Goal: Task Accomplishment & Management: Complete application form

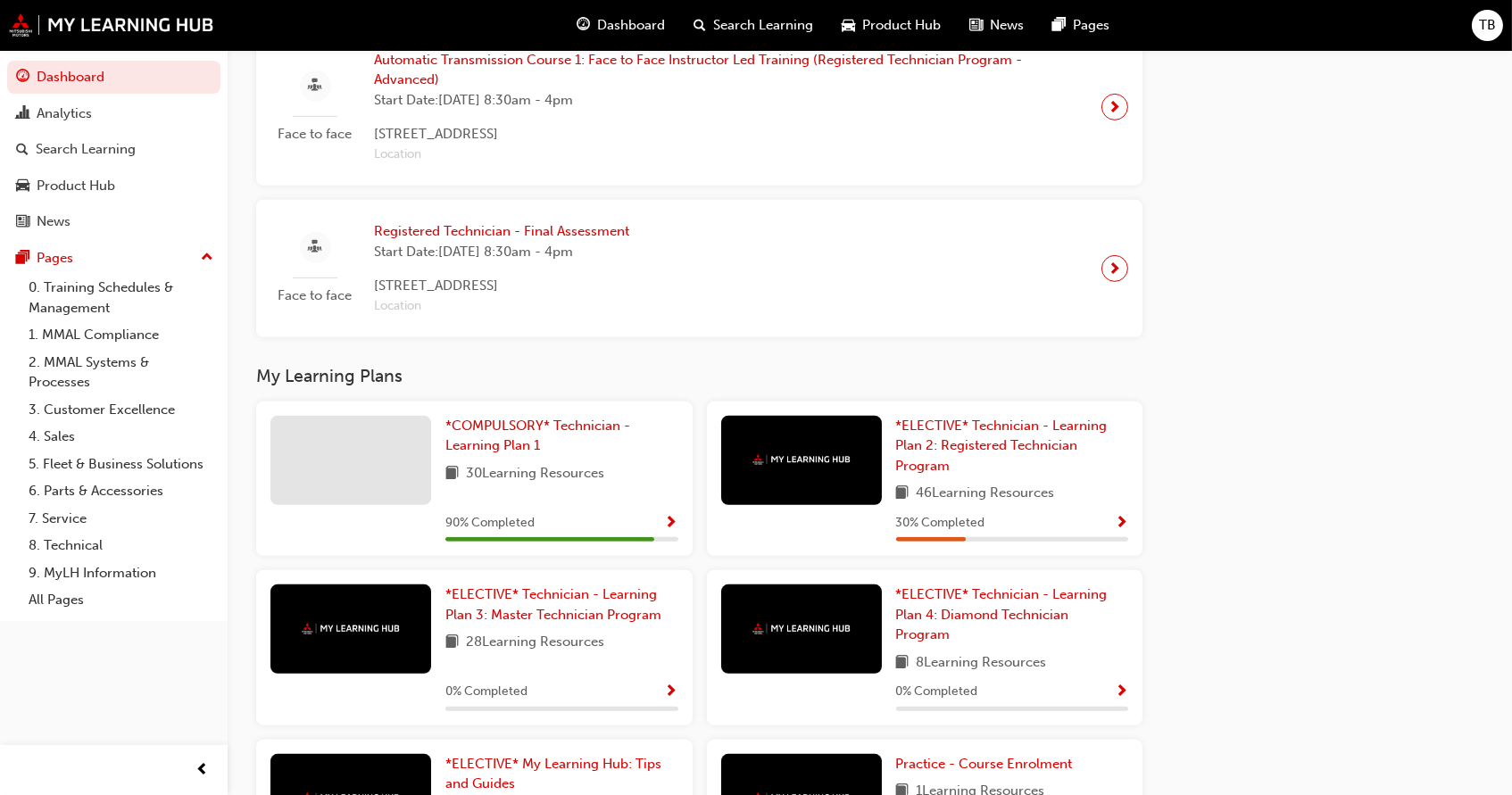
scroll to position [1578, 0]
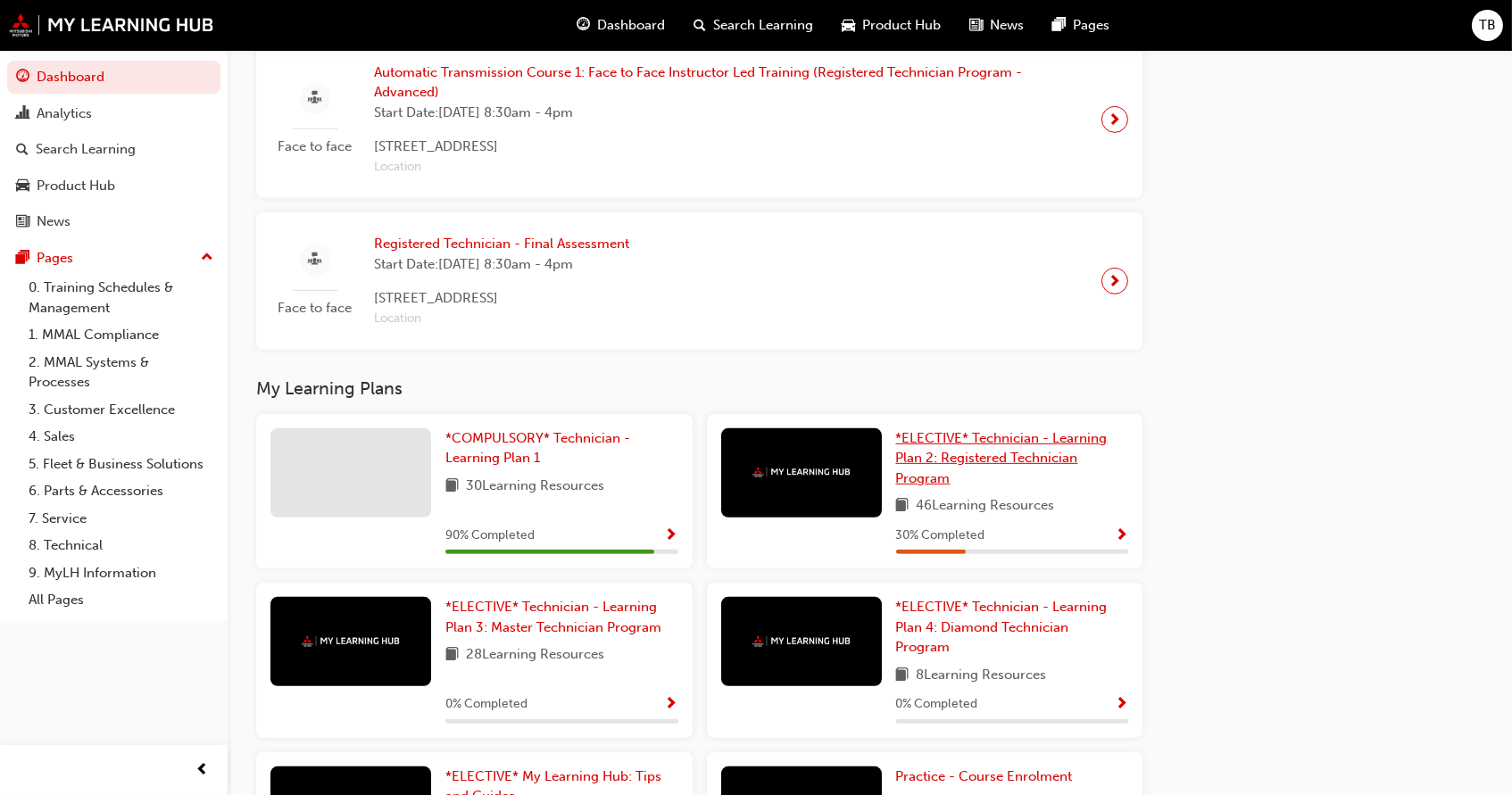
click at [1008, 448] on span "*ELECTIVE* Technician - Learning Plan 2: Registered Technician Program" at bounding box center [1002, 458] width 212 height 56
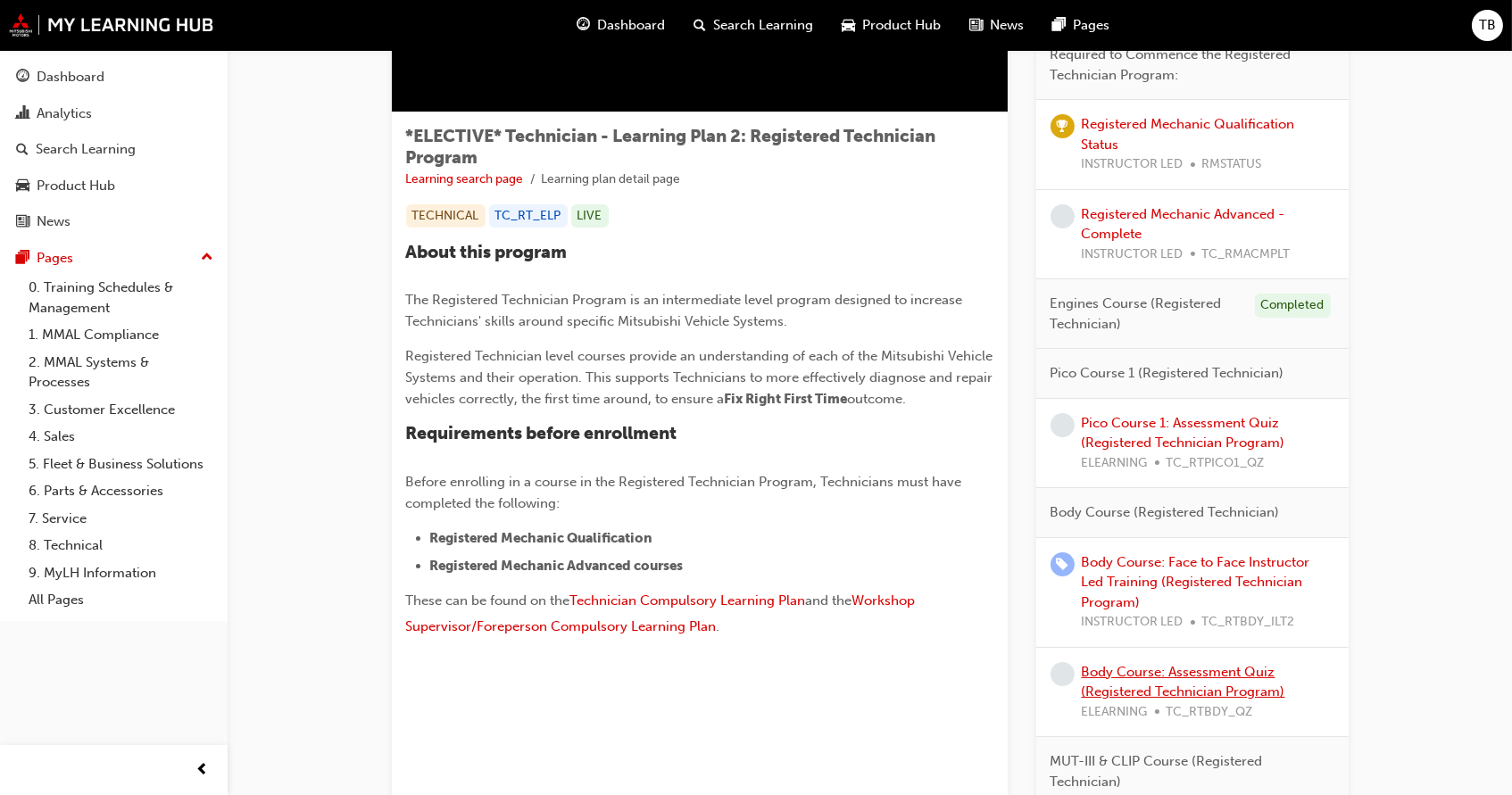
scroll to position [247, 0]
click at [1173, 427] on link "Pico Course 1: Assessment Quiz (Registered Technician Program)" at bounding box center [1184, 434] width 204 height 37
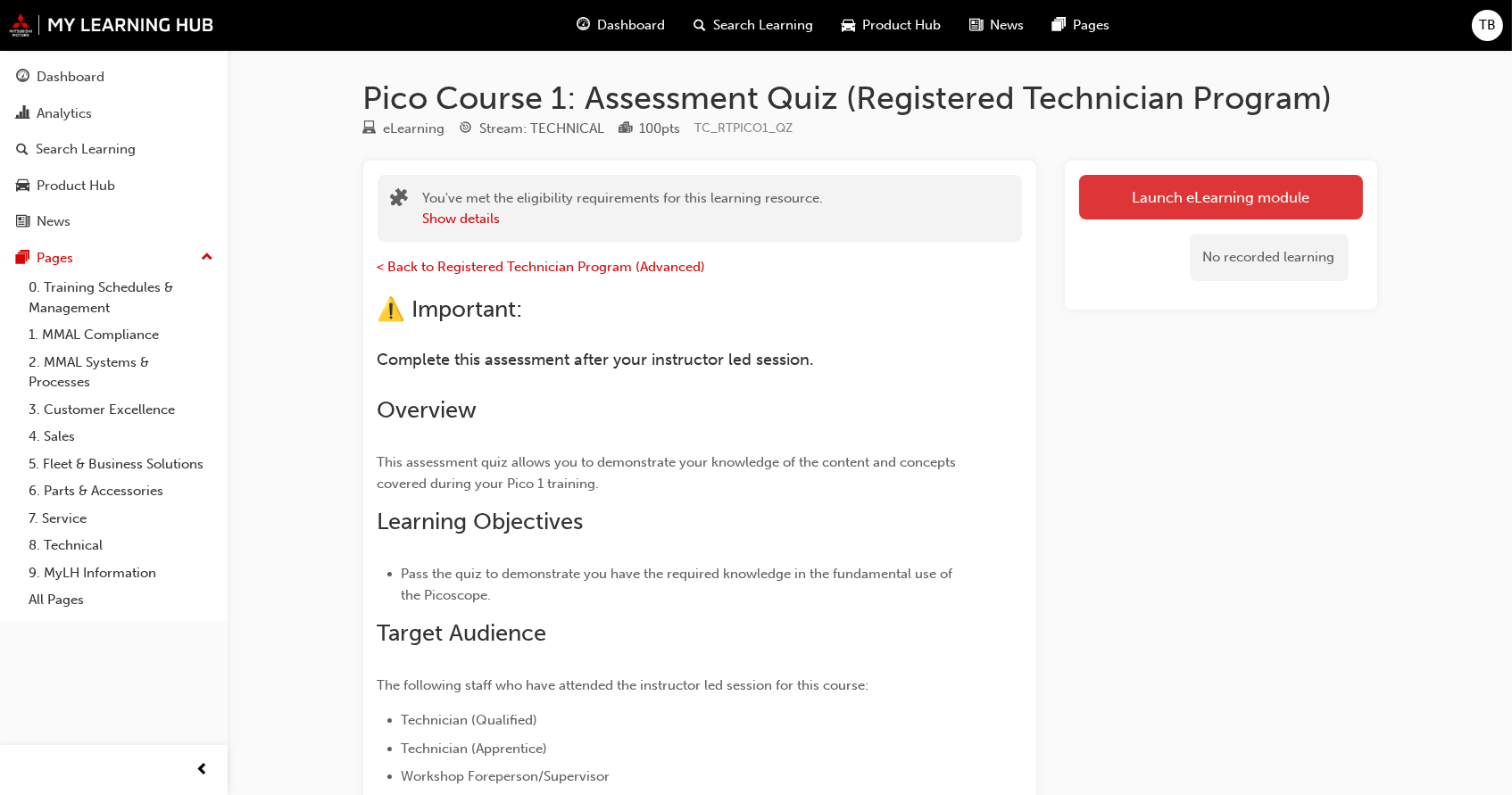
click at [1216, 202] on link "Launch eLearning module" at bounding box center [1221, 197] width 283 height 45
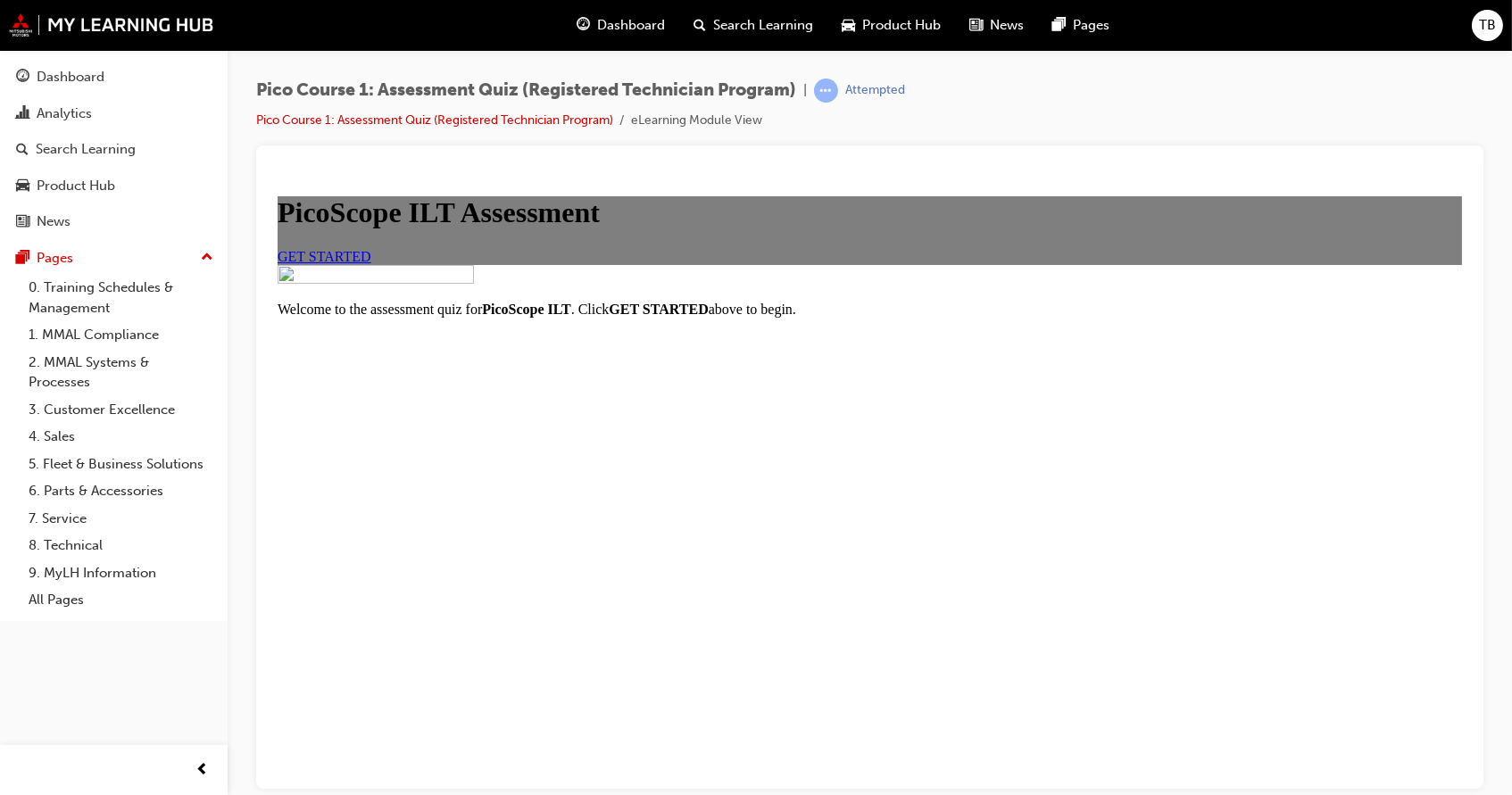
click at [370, 263] on span "GET STARTED" at bounding box center [323, 255] width 94 height 15
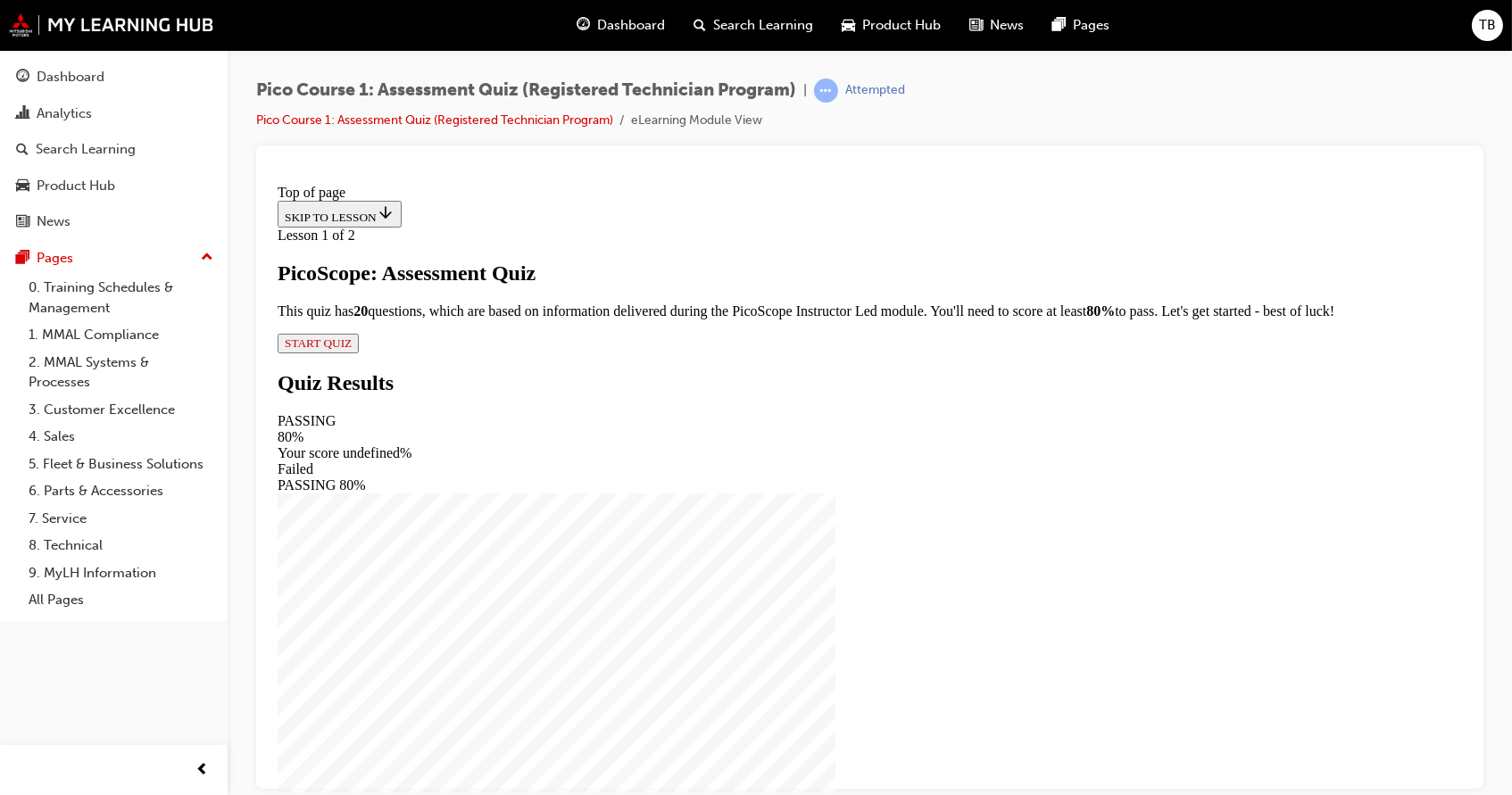
scroll to position [15, 0]
click at [566, 352] on div "Lesson 1 of 2 PicoScope: Assessment Quiz This quiz has 2 0 questions, which are…" at bounding box center [868, 289] width 1185 height 126
click at [351, 349] on span "START QUIZ" at bounding box center [316, 341] width 67 height 13
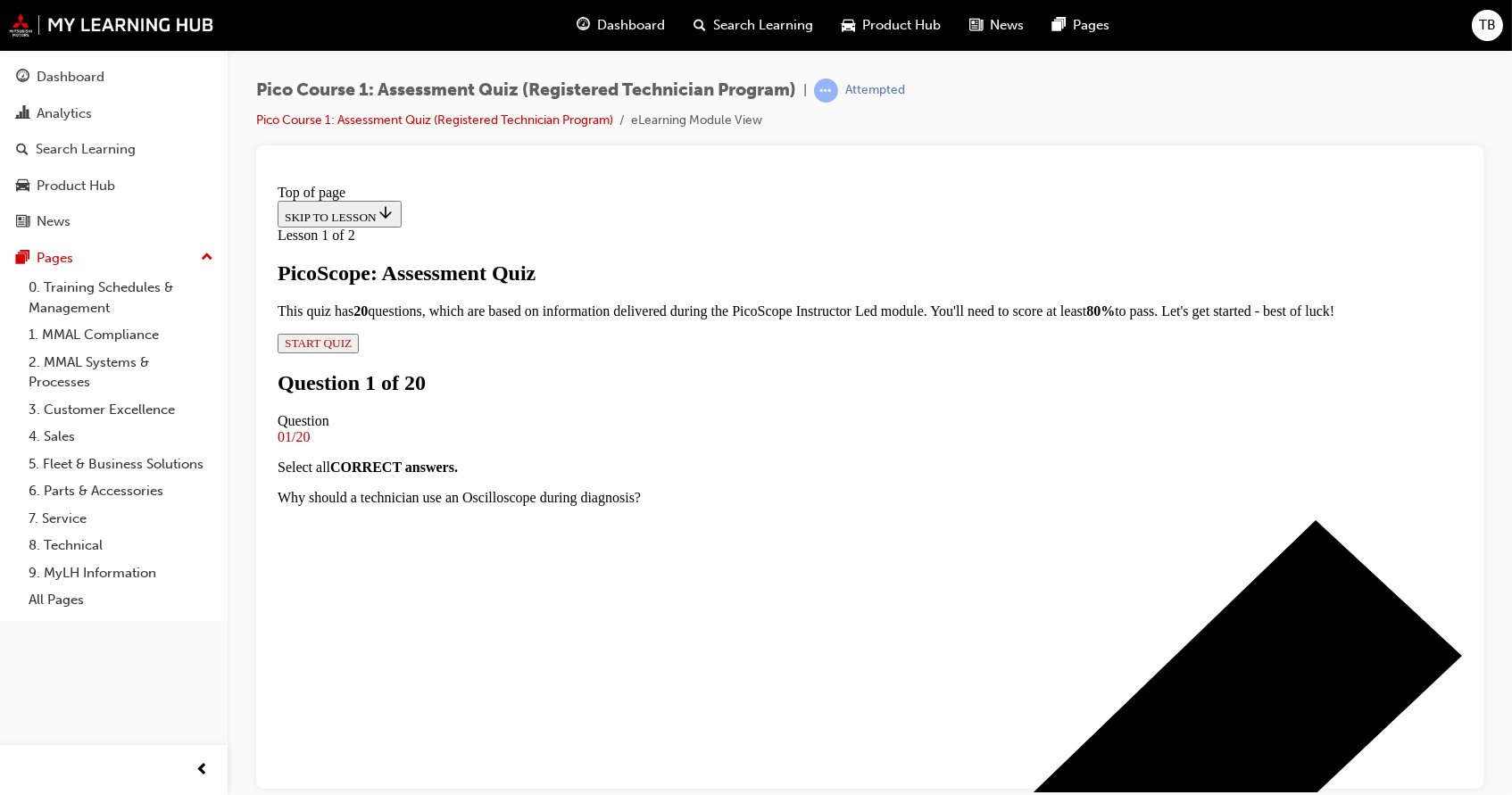
scroll to position [190, 0]
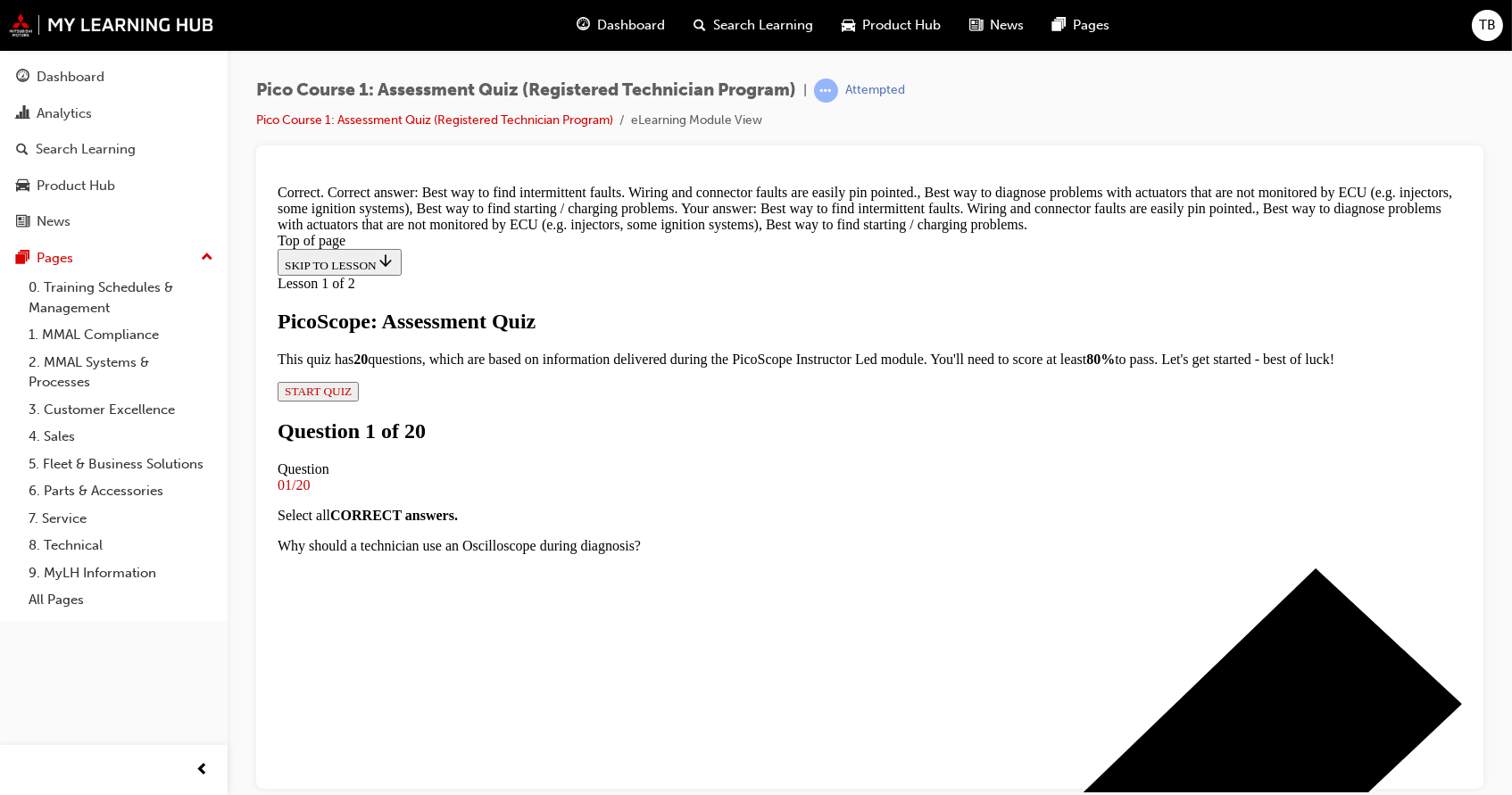
scroll to position [285, 0]
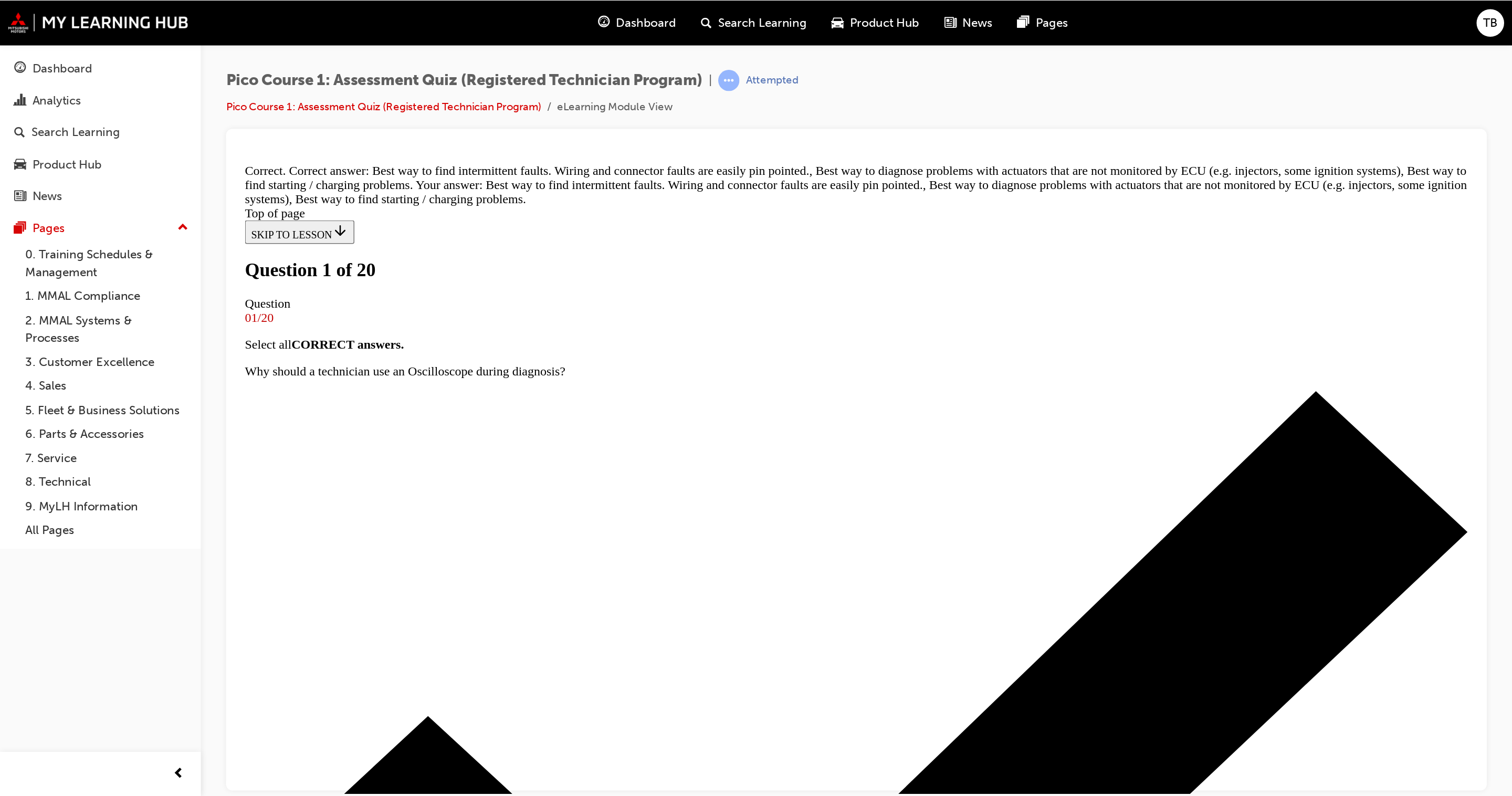
scroll to position [165, 0]
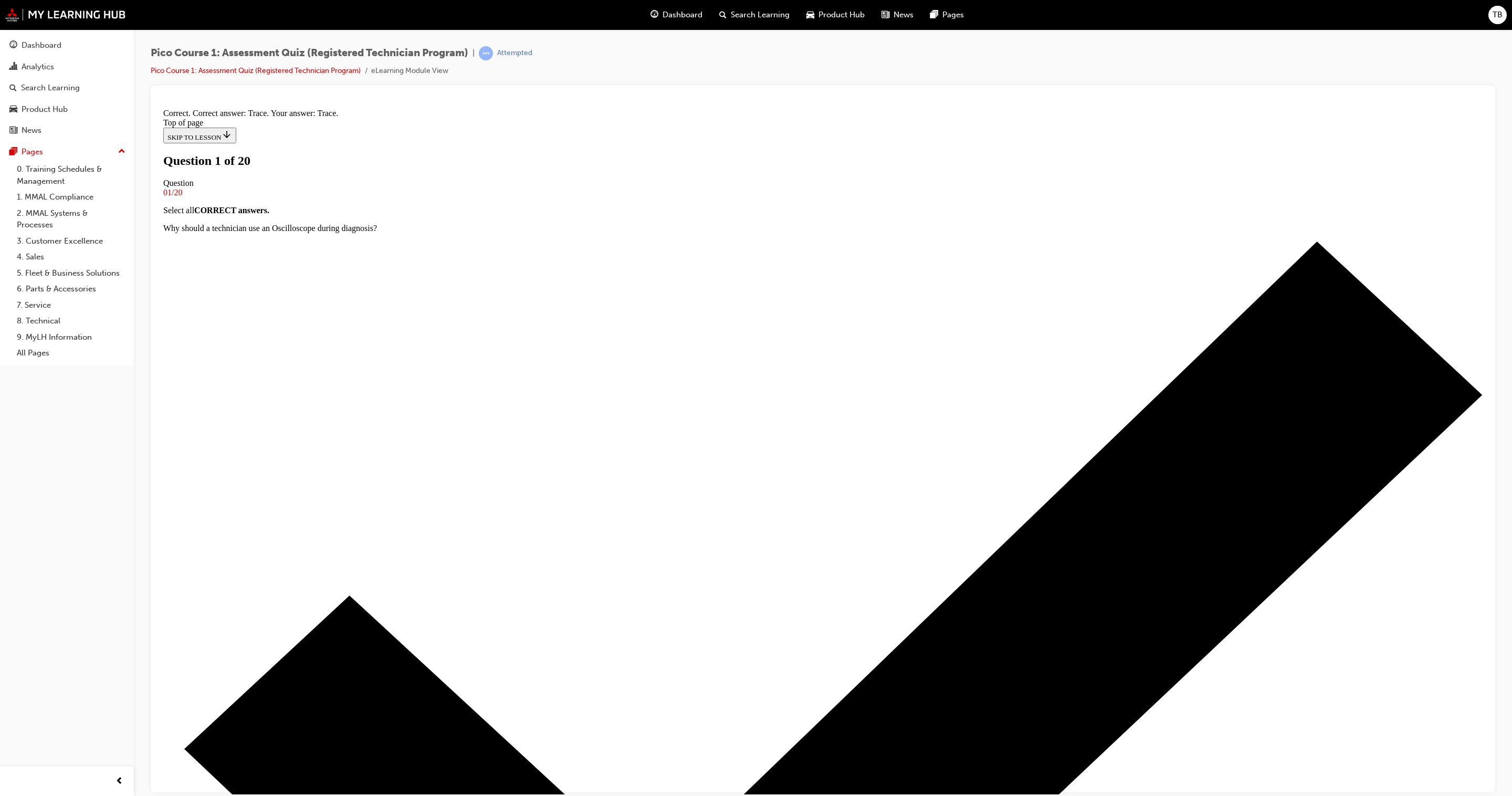
scroll to position [441, 0]
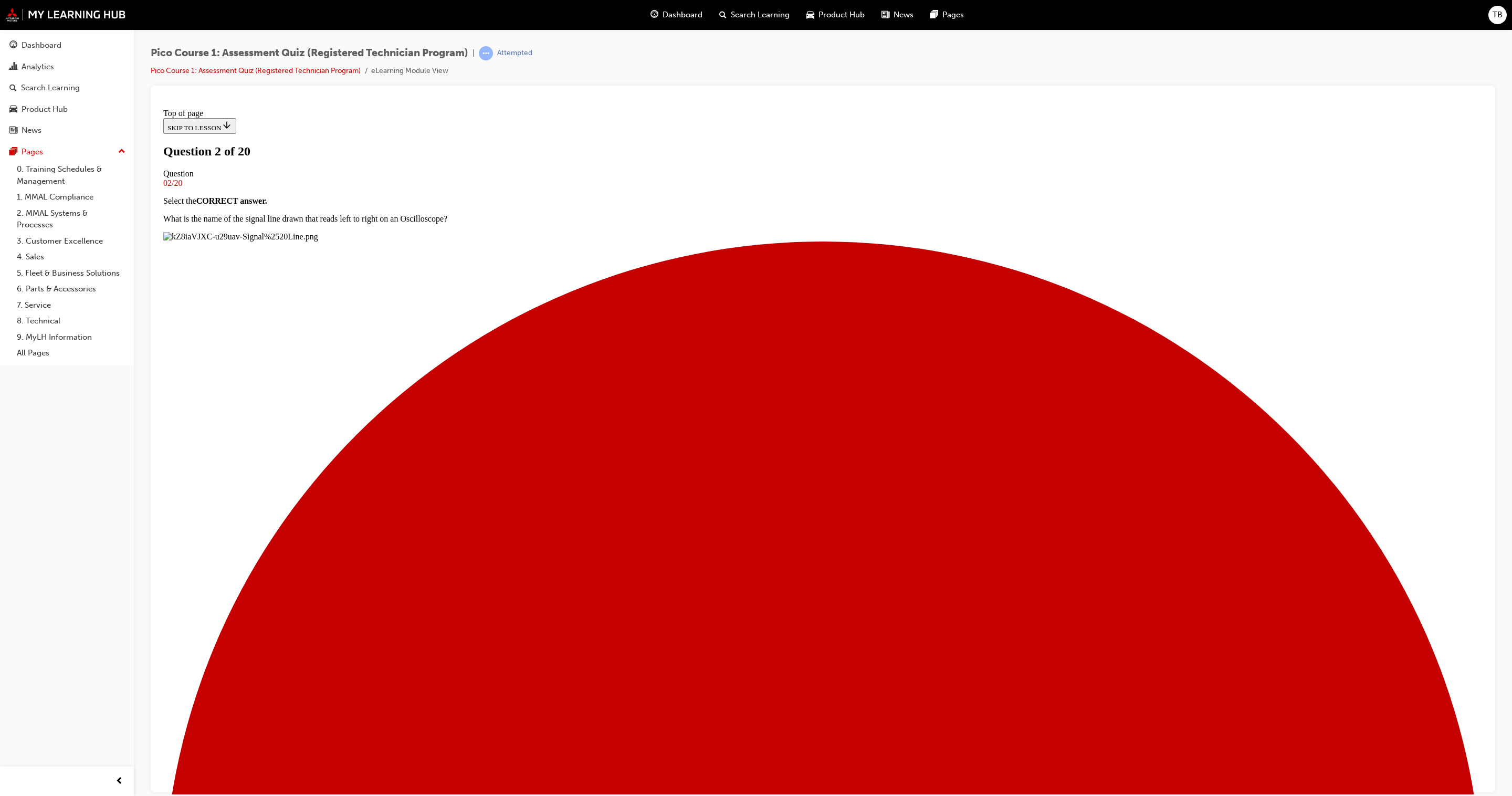
scroll to position [32, 0]
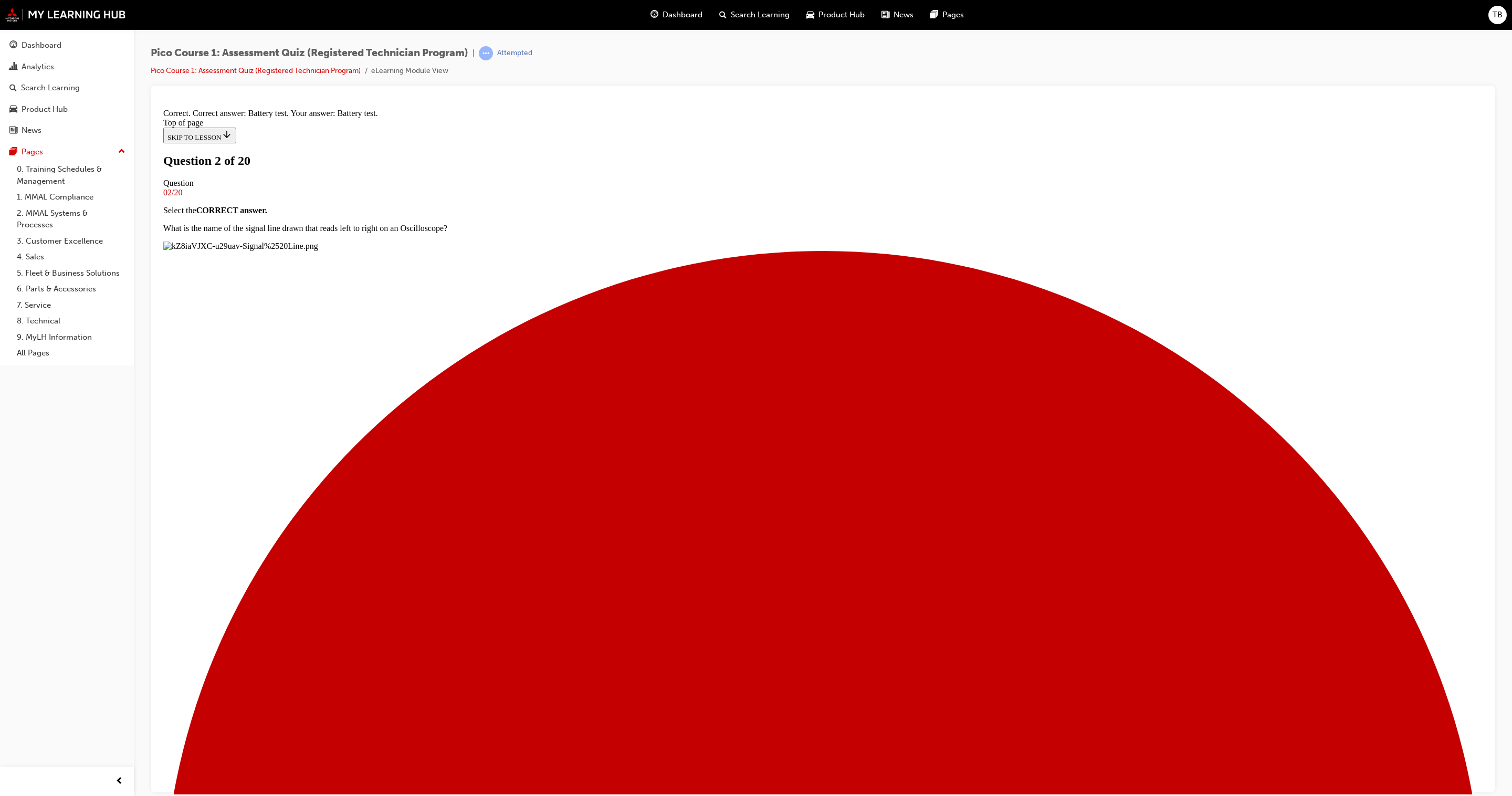
scroll to position [218, 0]
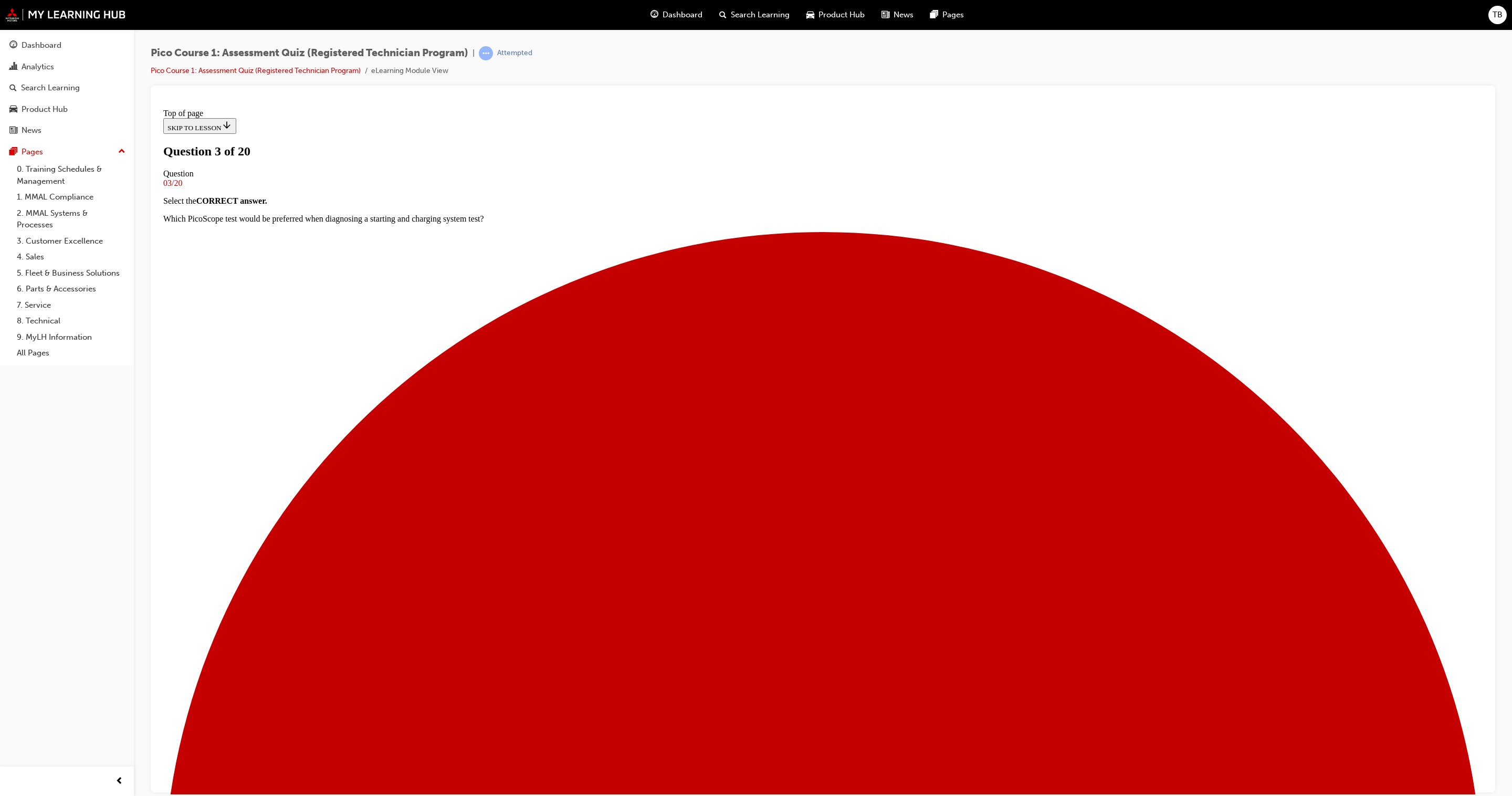
scroll to position [92, 0]
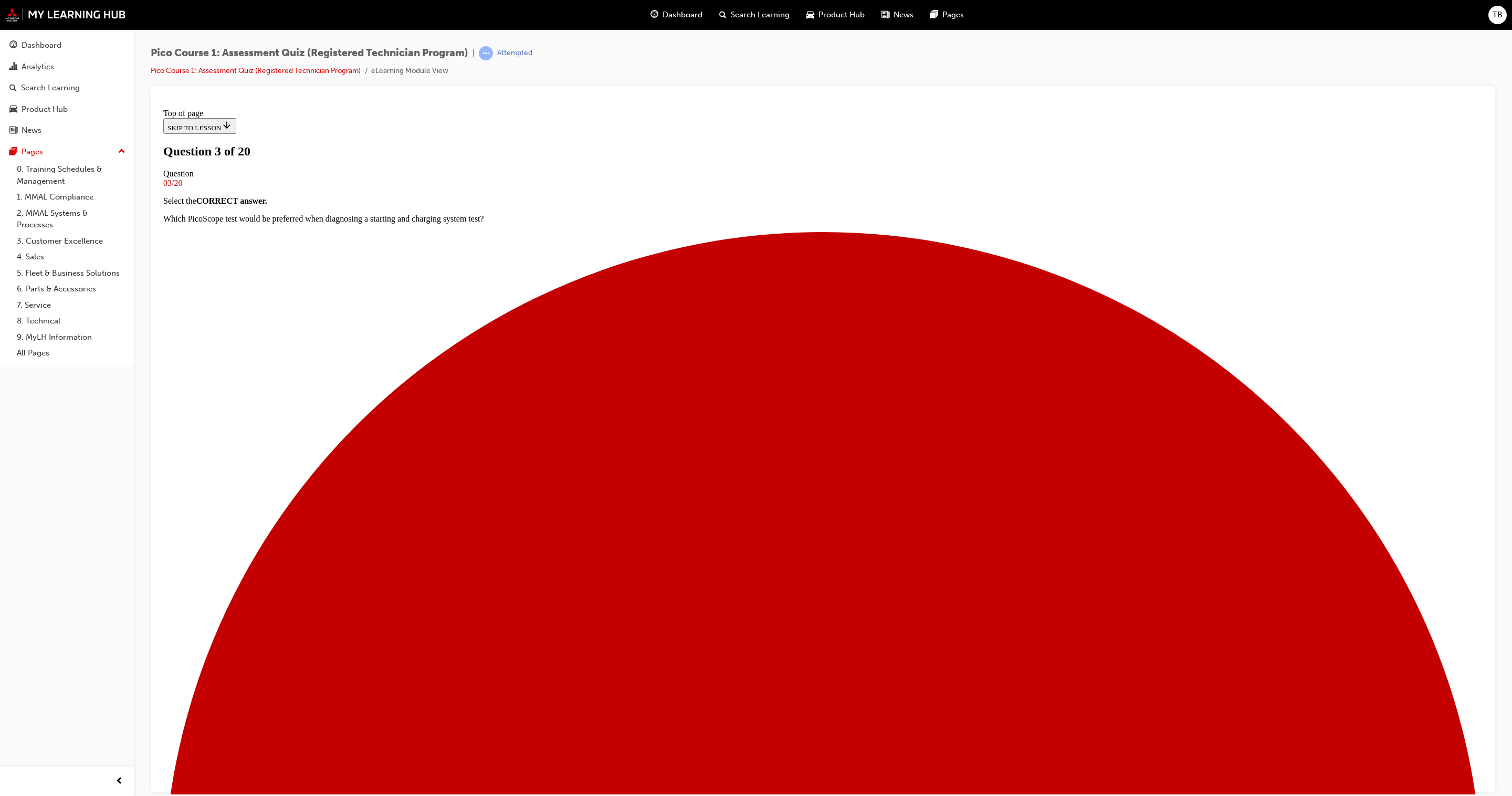
scroll to position [14, 0]
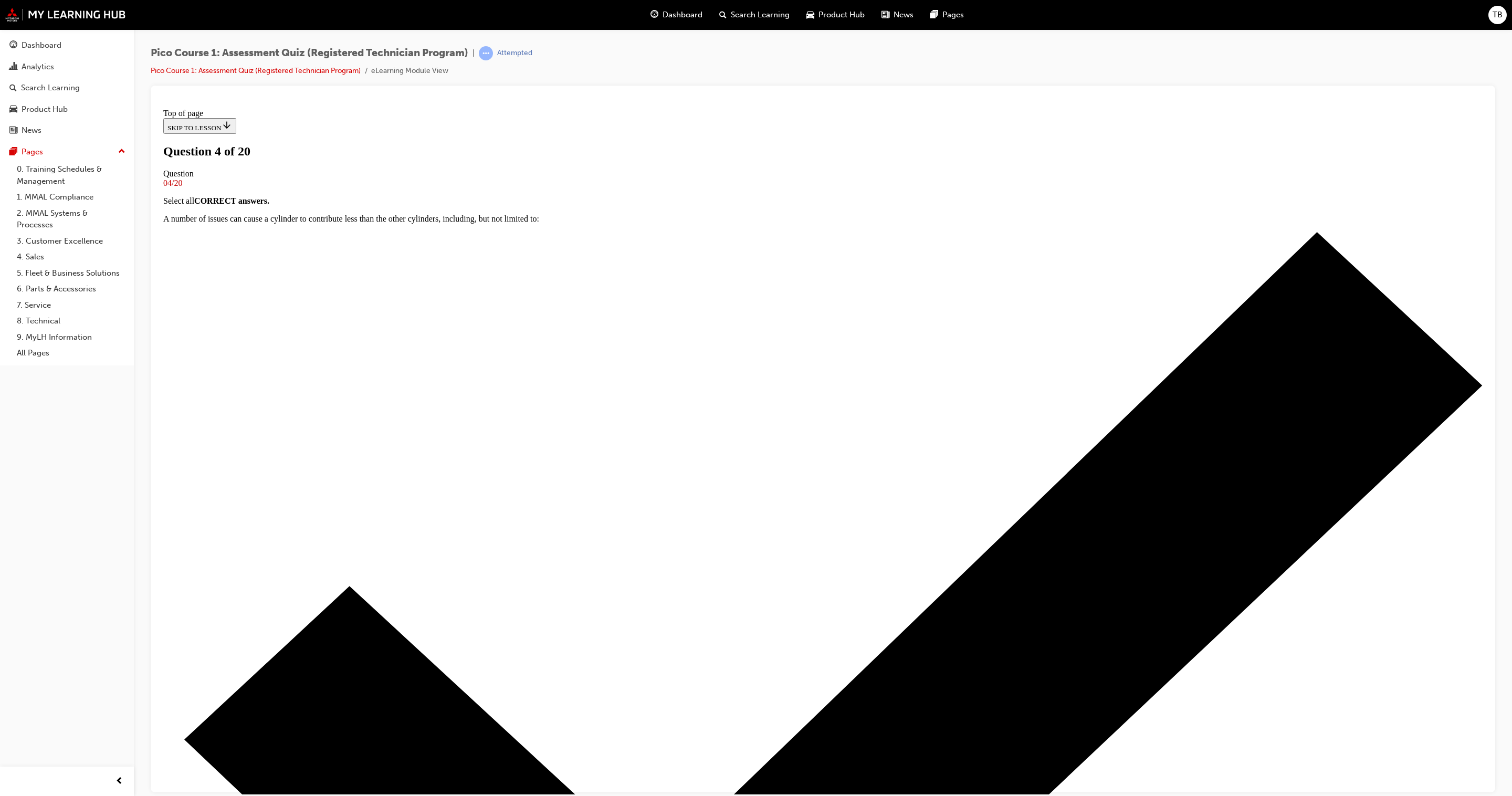
scroll to position [20, 0]
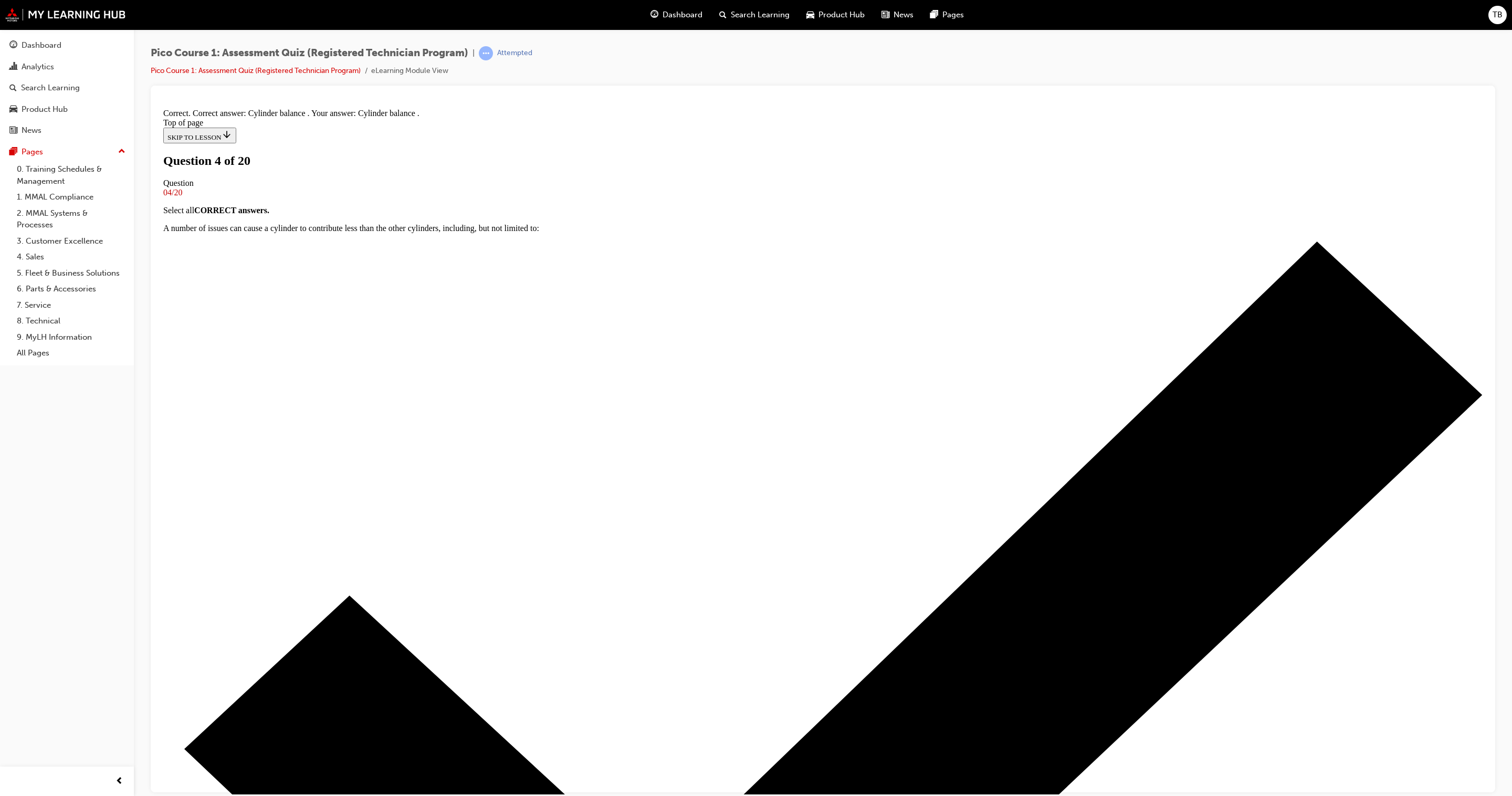
scroll to position [143, 0]
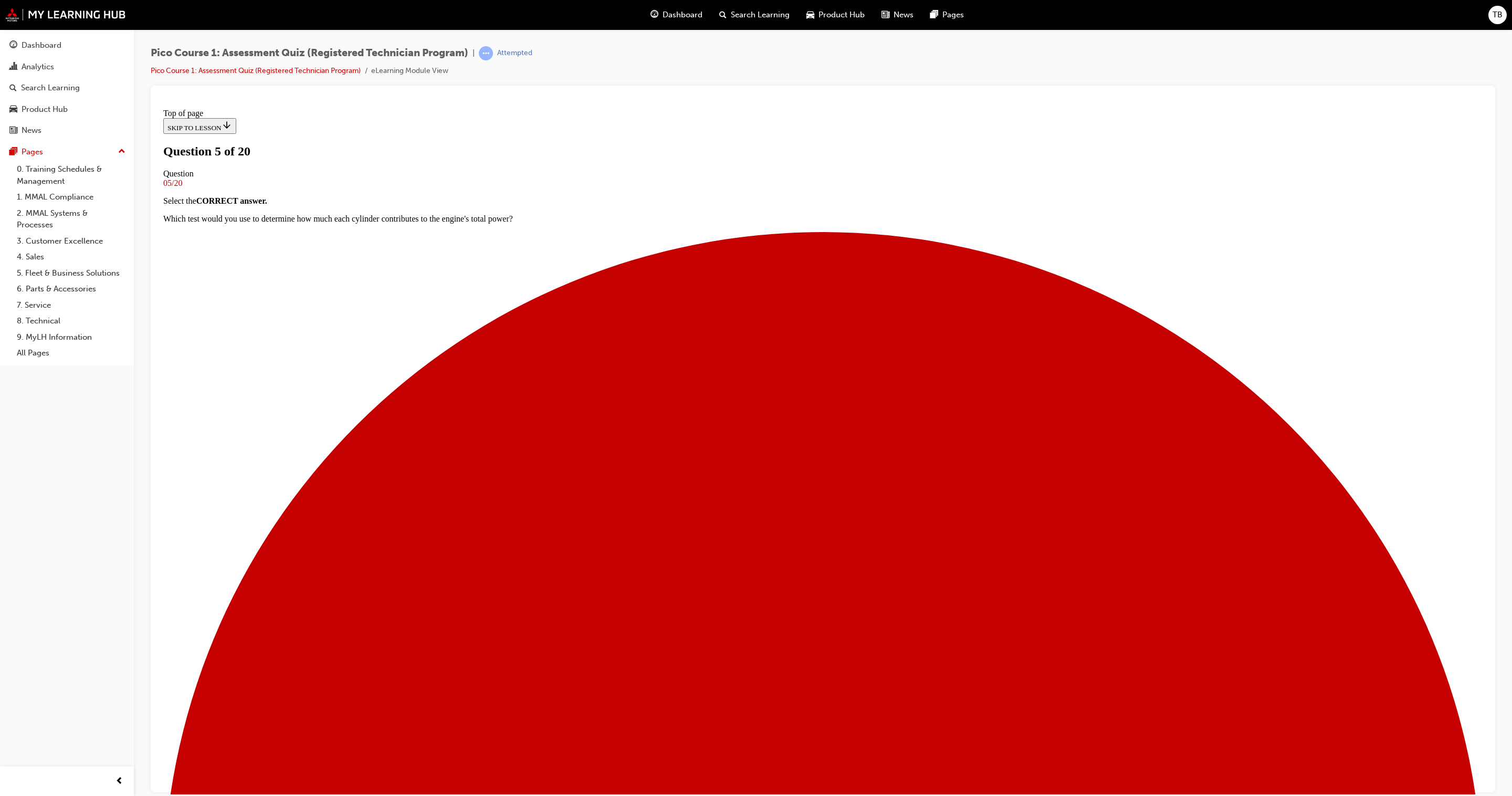
scroll to position [32, 0]
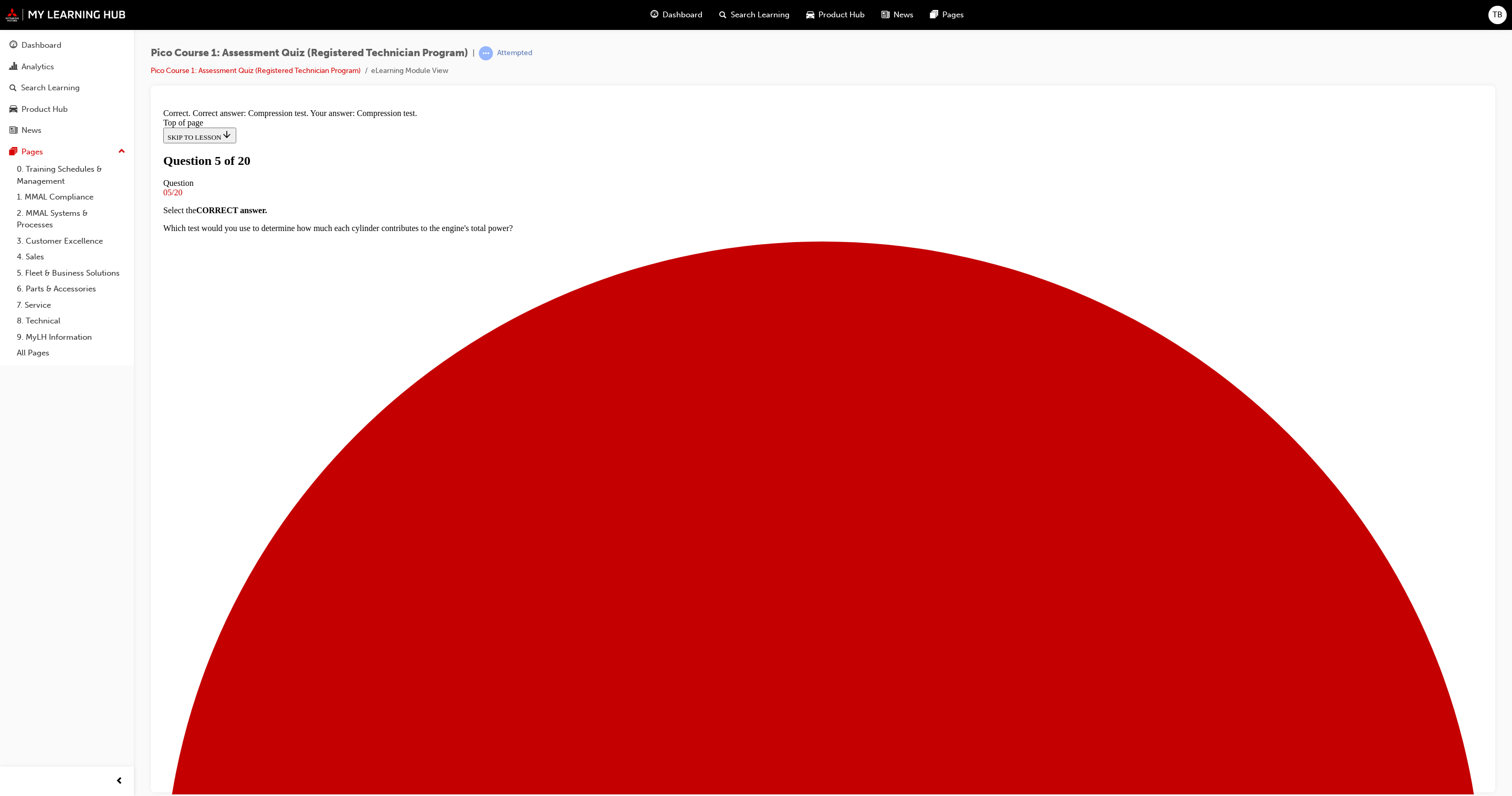
scroll to position [218, 0]
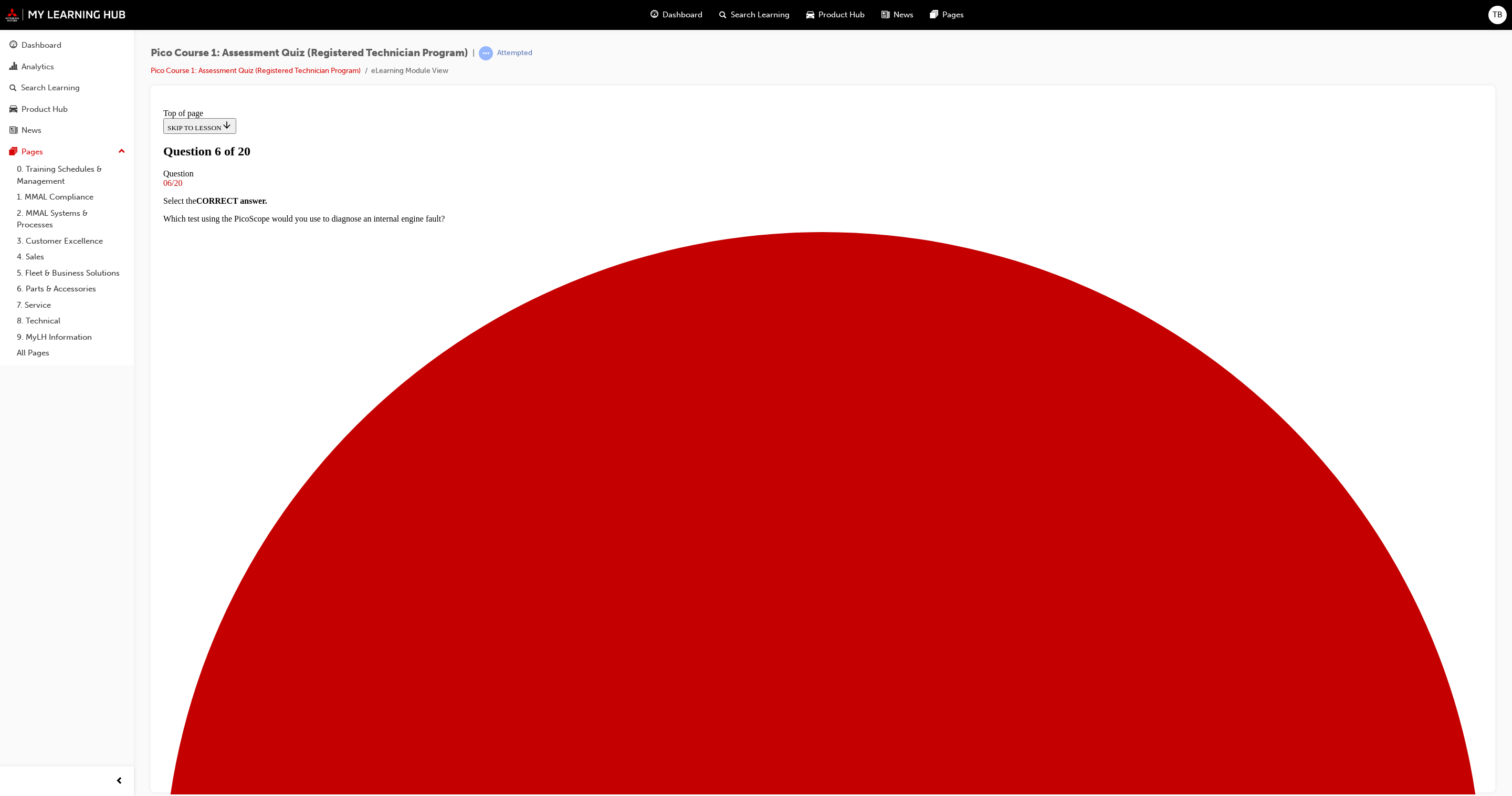
scroll to position [1, 0]
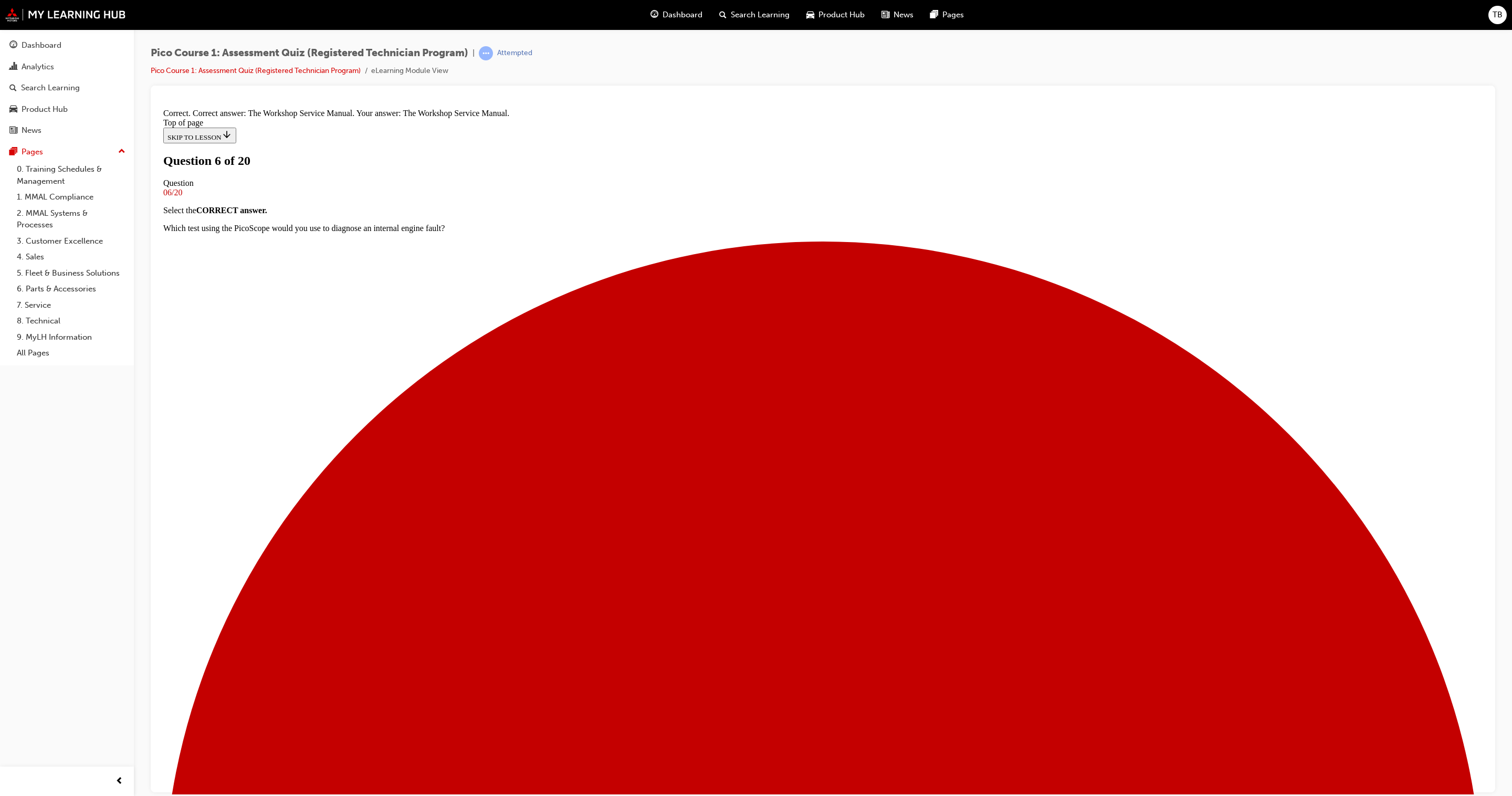
scroll to position [143, 0]
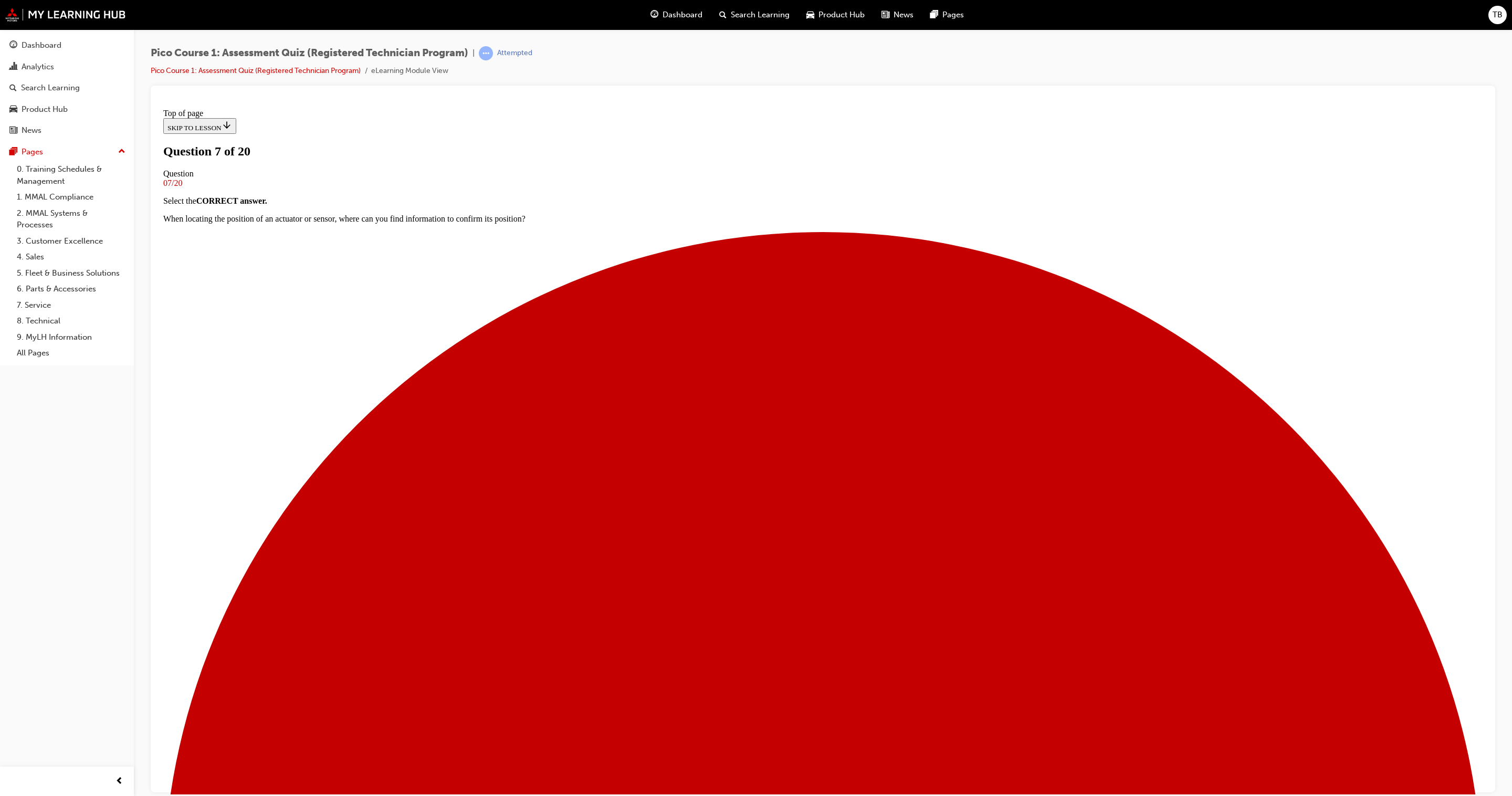
scroll to position [29, 0]
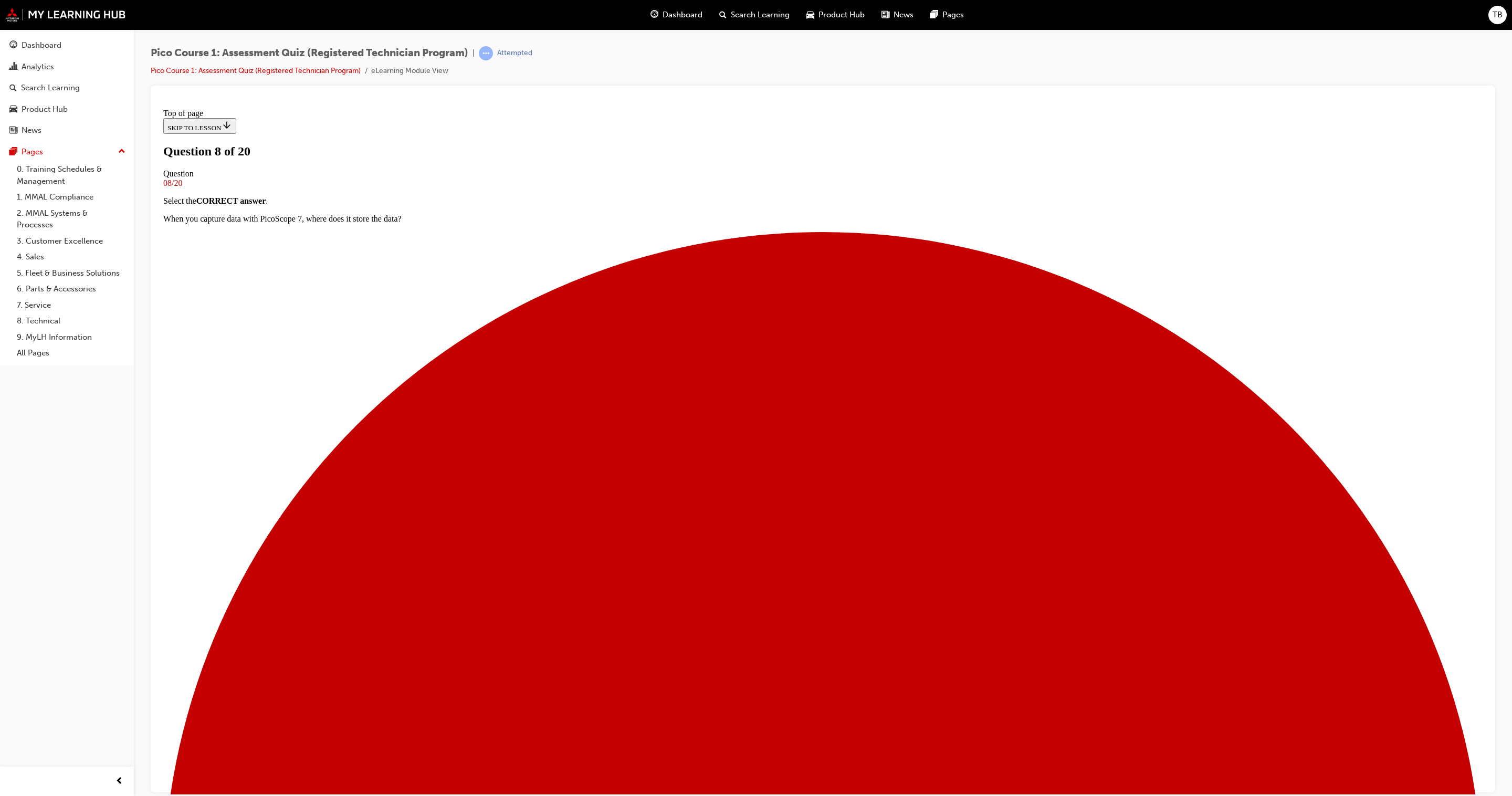
scroll to position [1, 0]
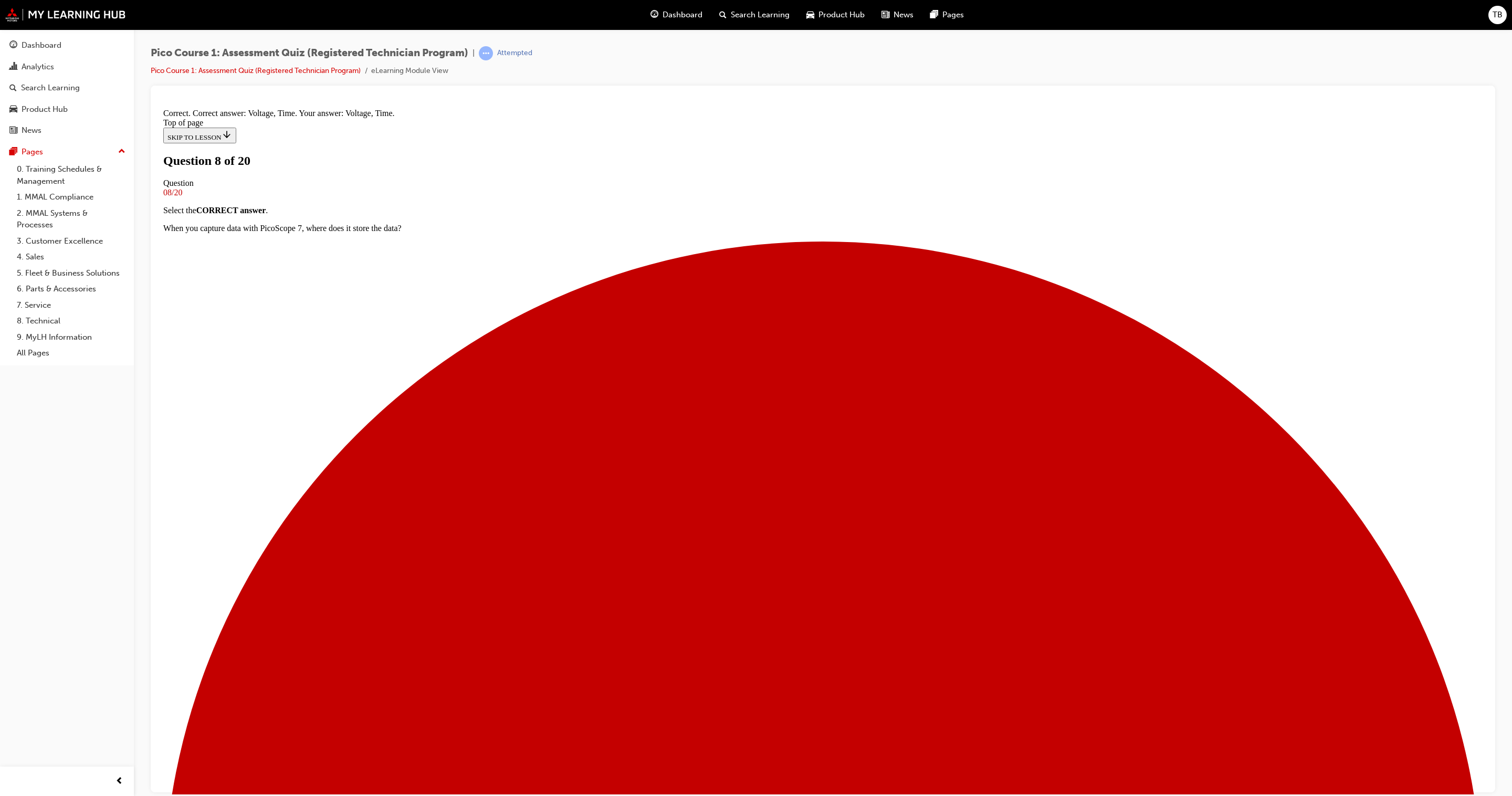
scroll to position [143, 0]
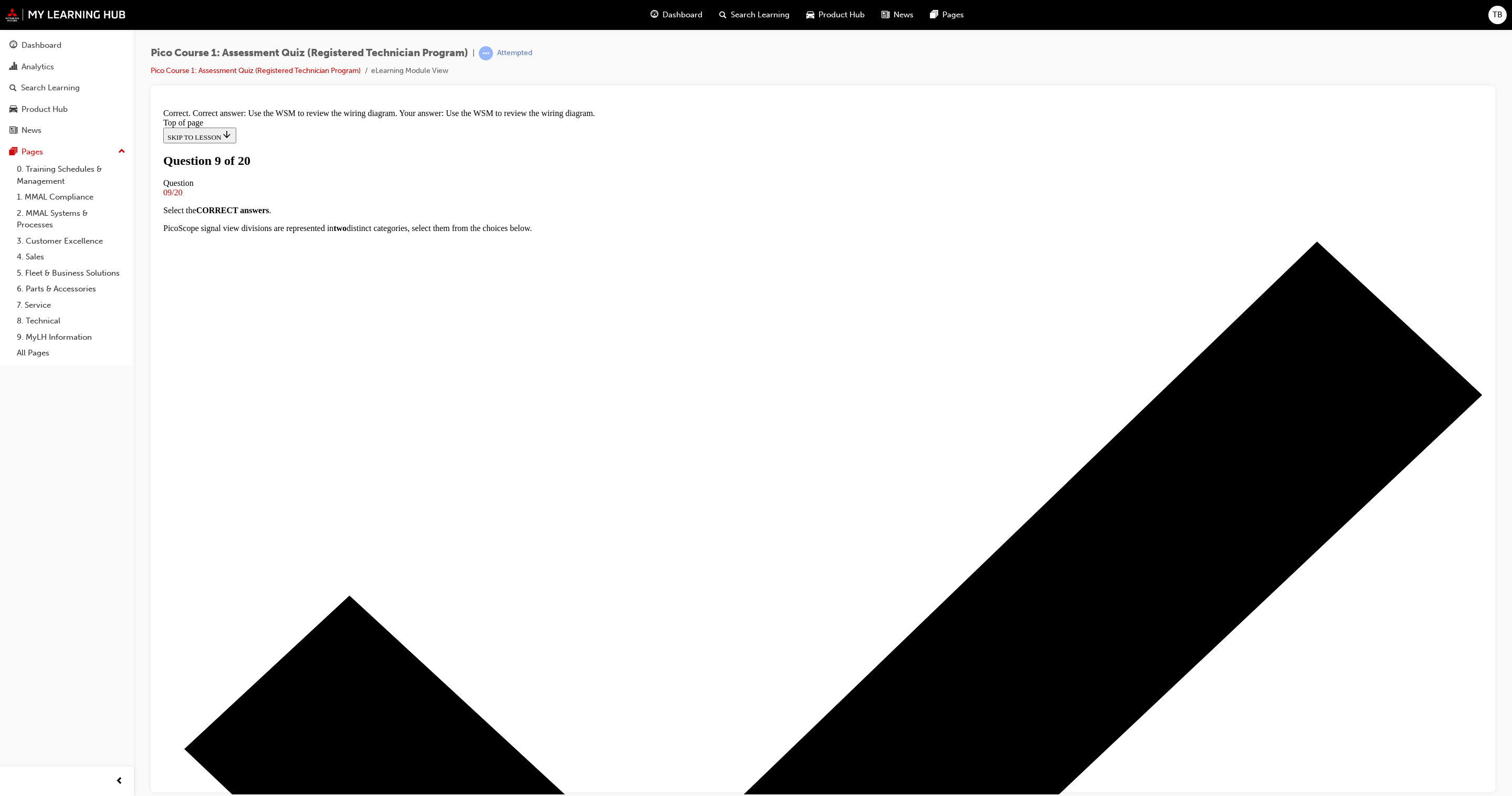
scroll to position [143, 0]
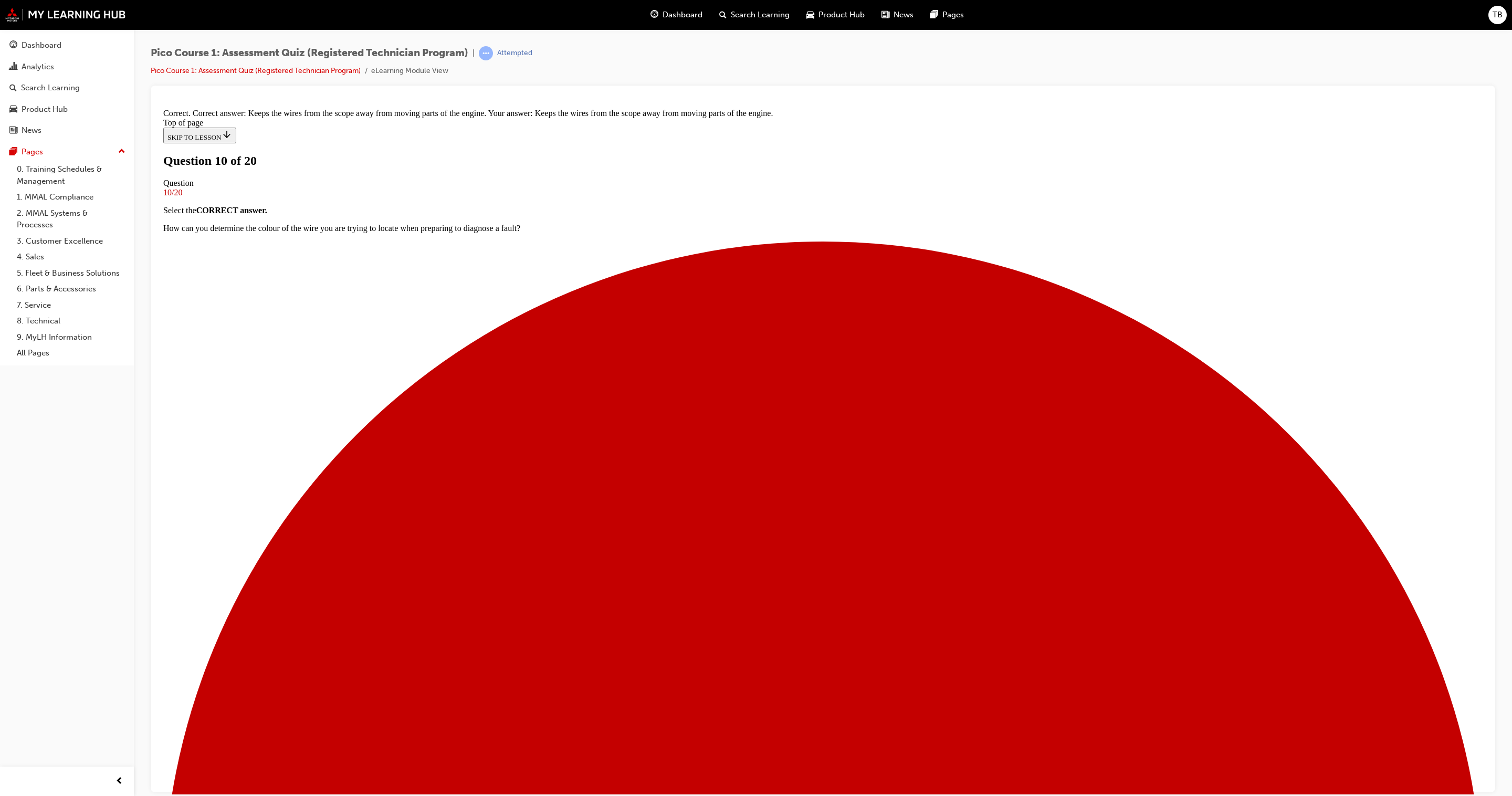
scroll to position [143, 0]
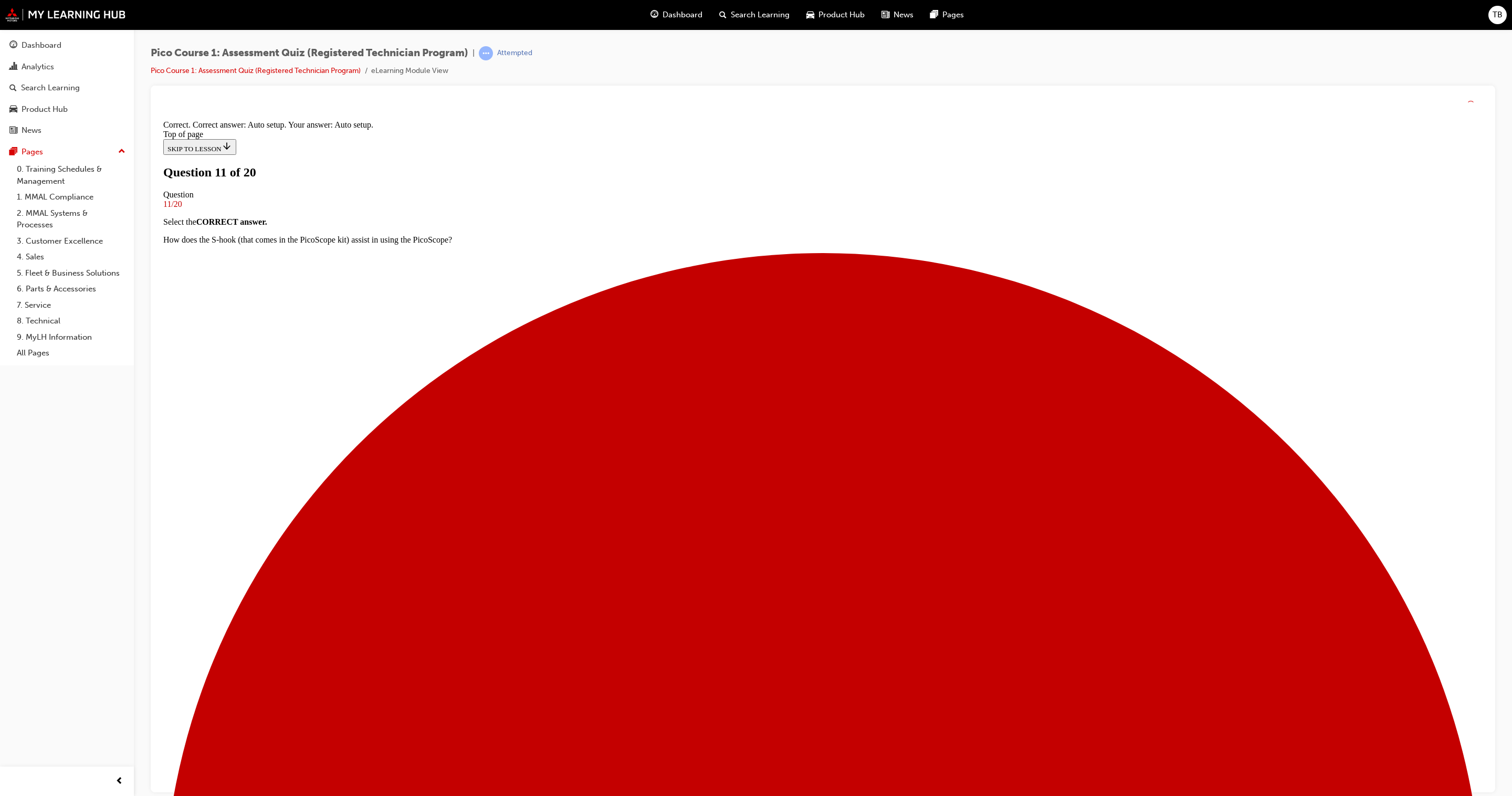
scroll to position [218, 0]
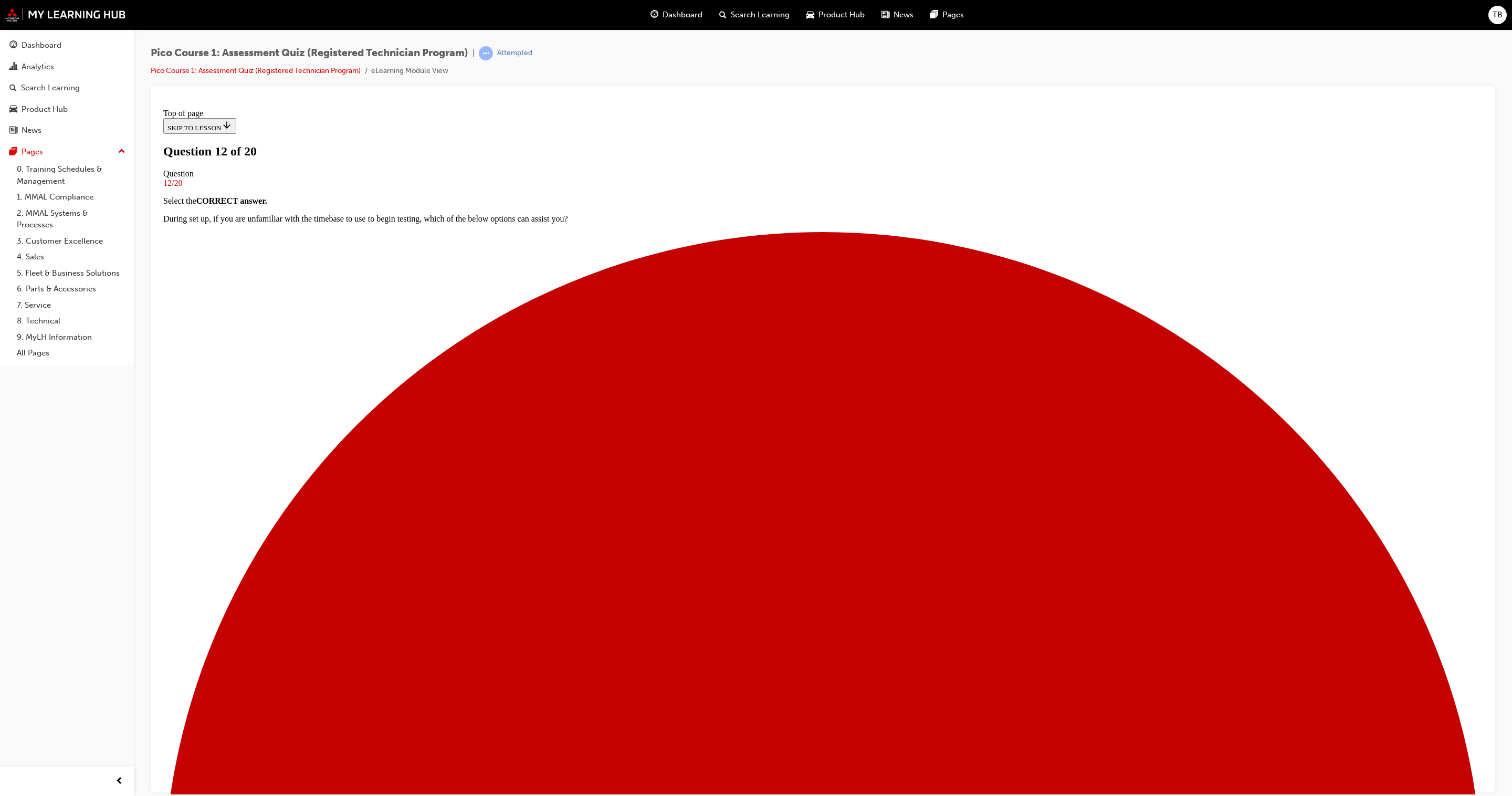
scroll to position [64, 0]
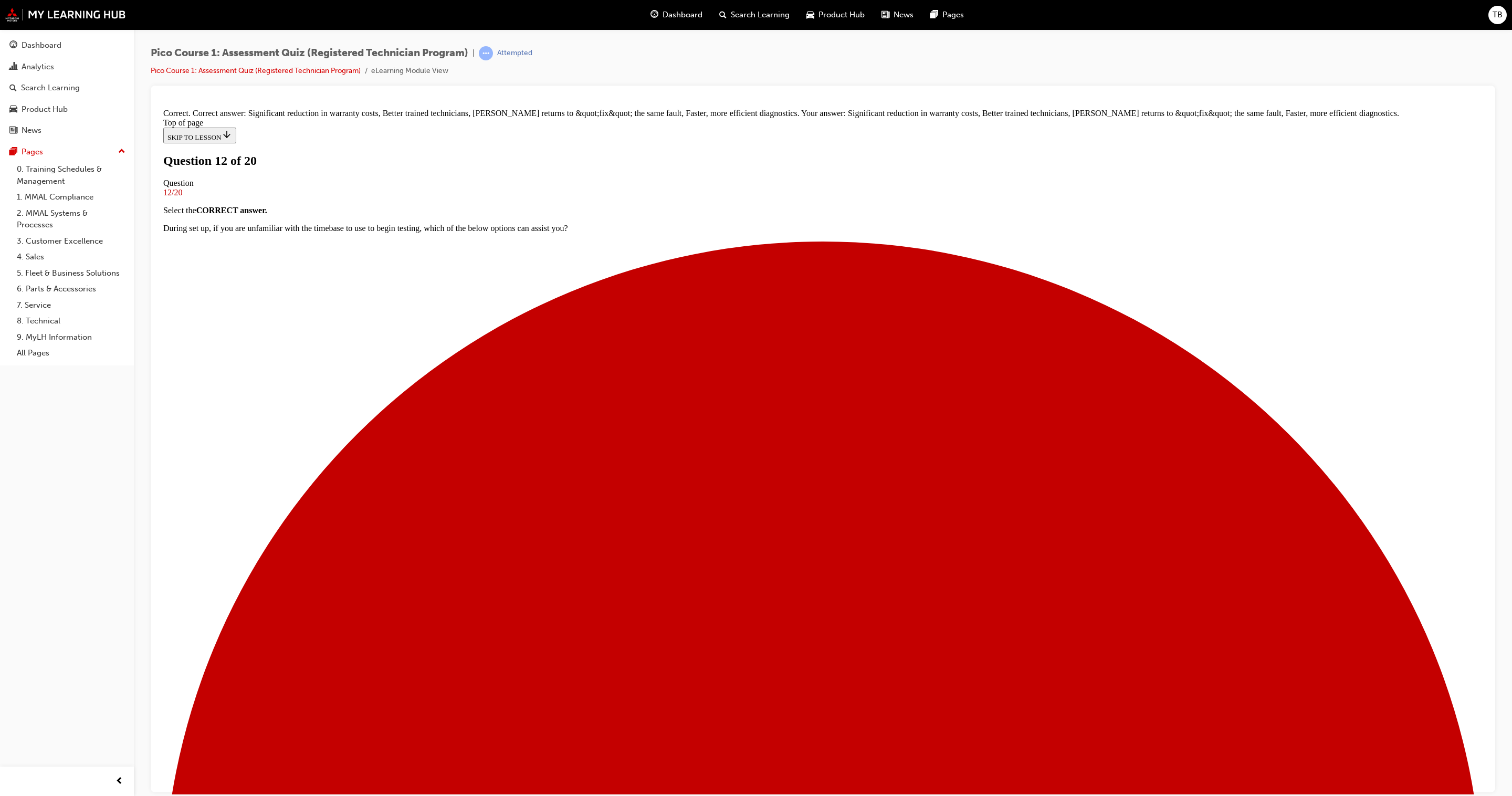
scroll to position [218, 0]
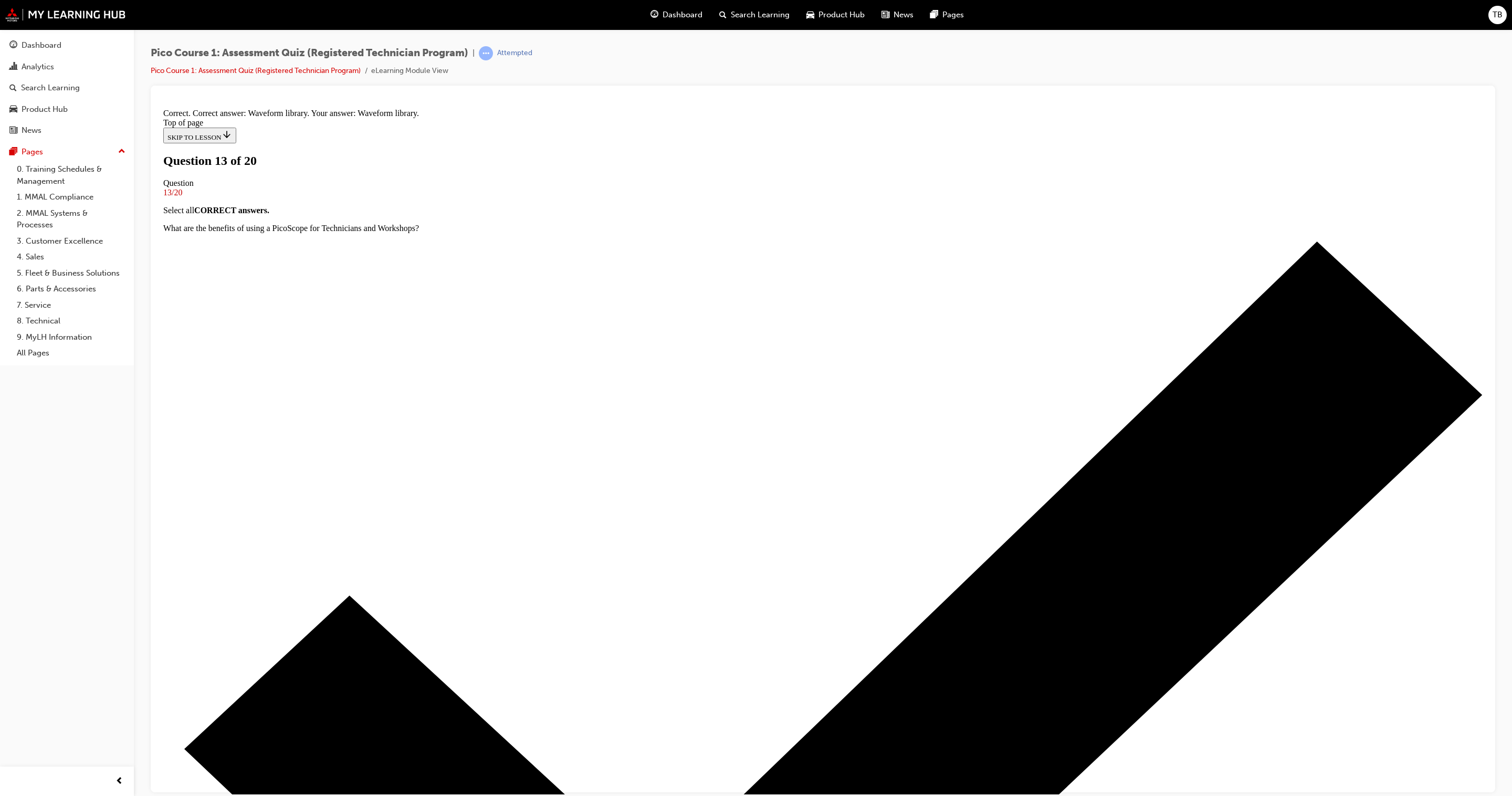
scroll to position [143, 0]
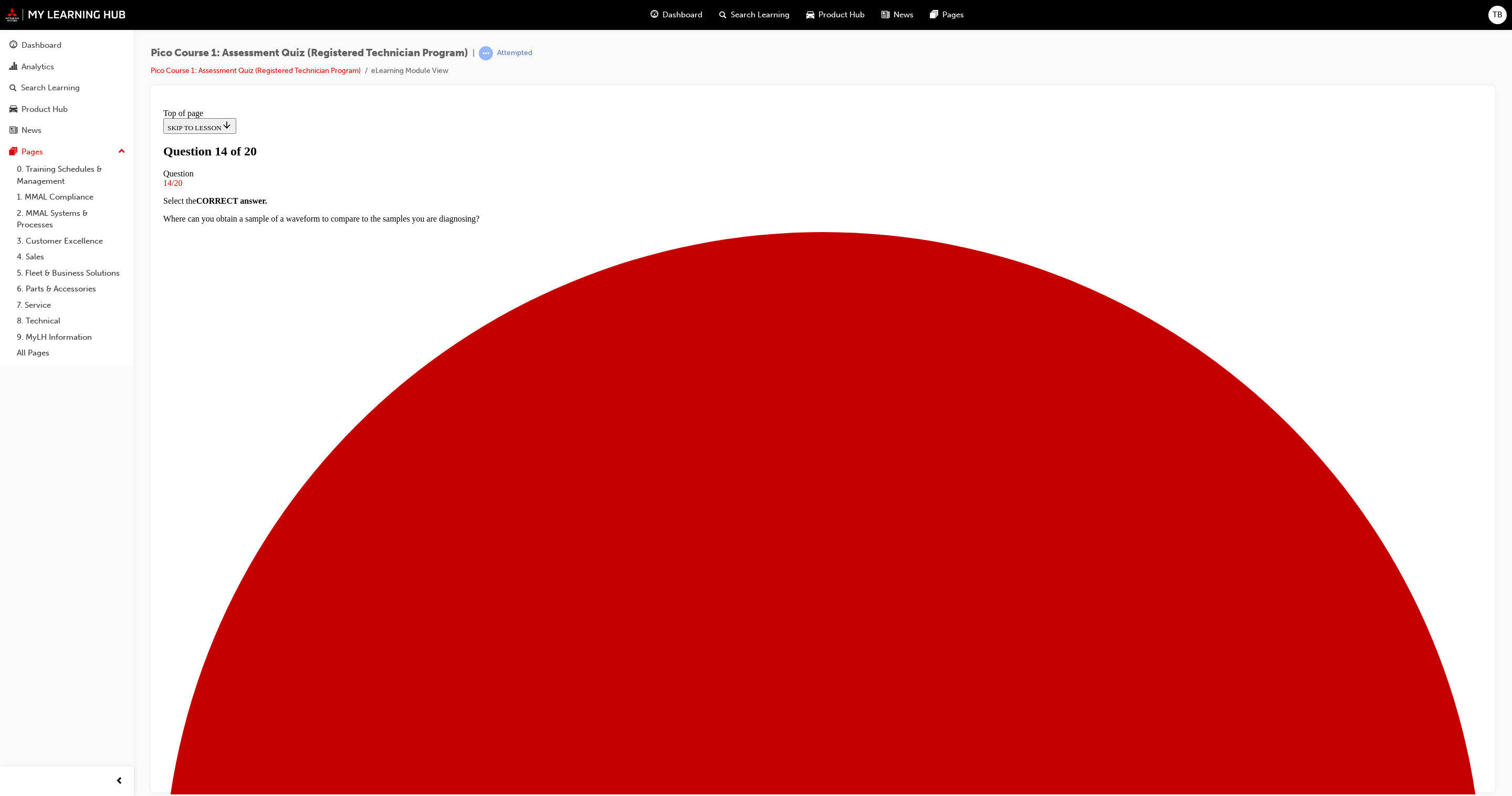
scroll to position [1, 0]
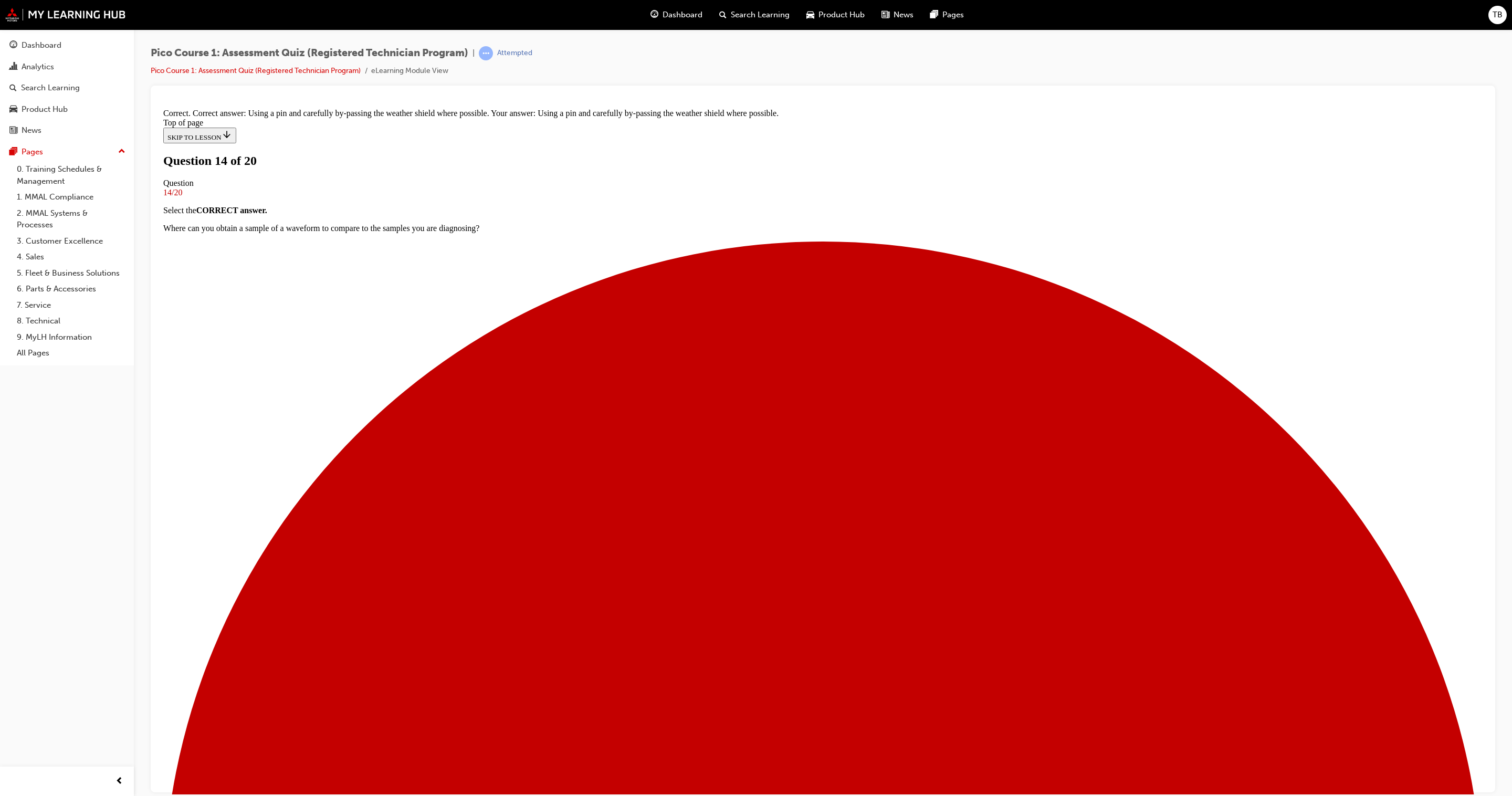
scroll to position [143, 0]
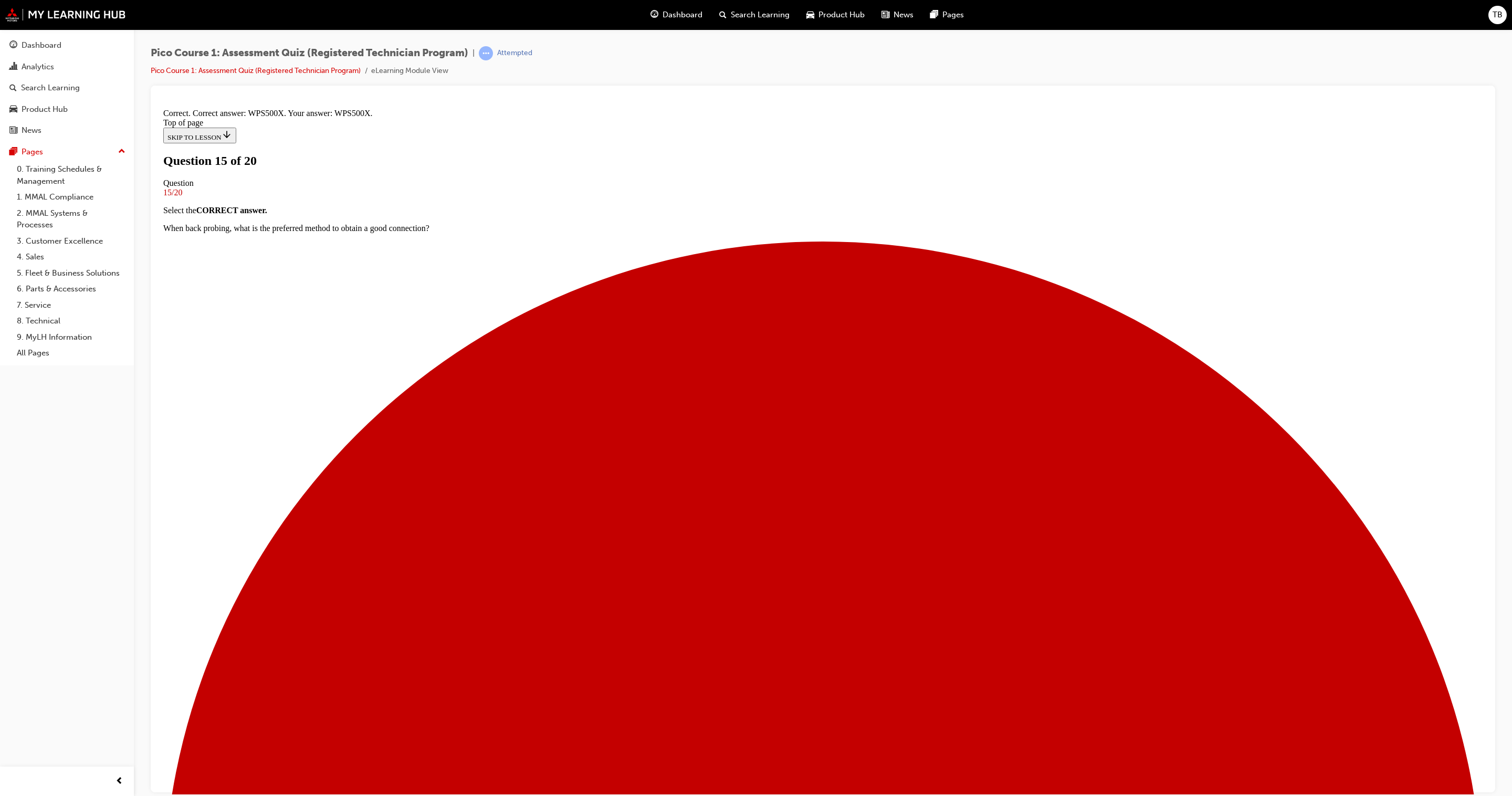
scroll to position [218, 0]
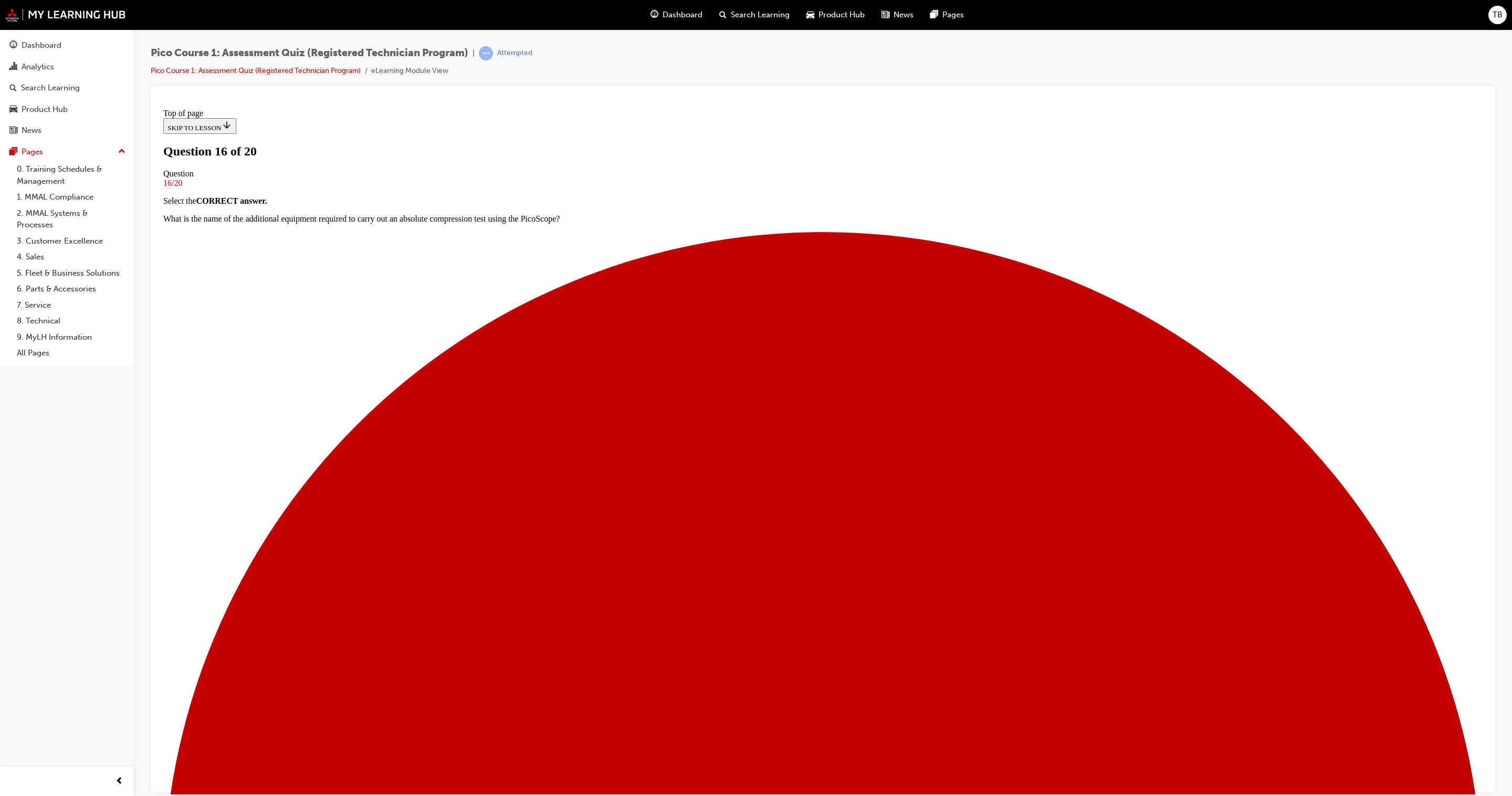
scroll to position [65, 0]
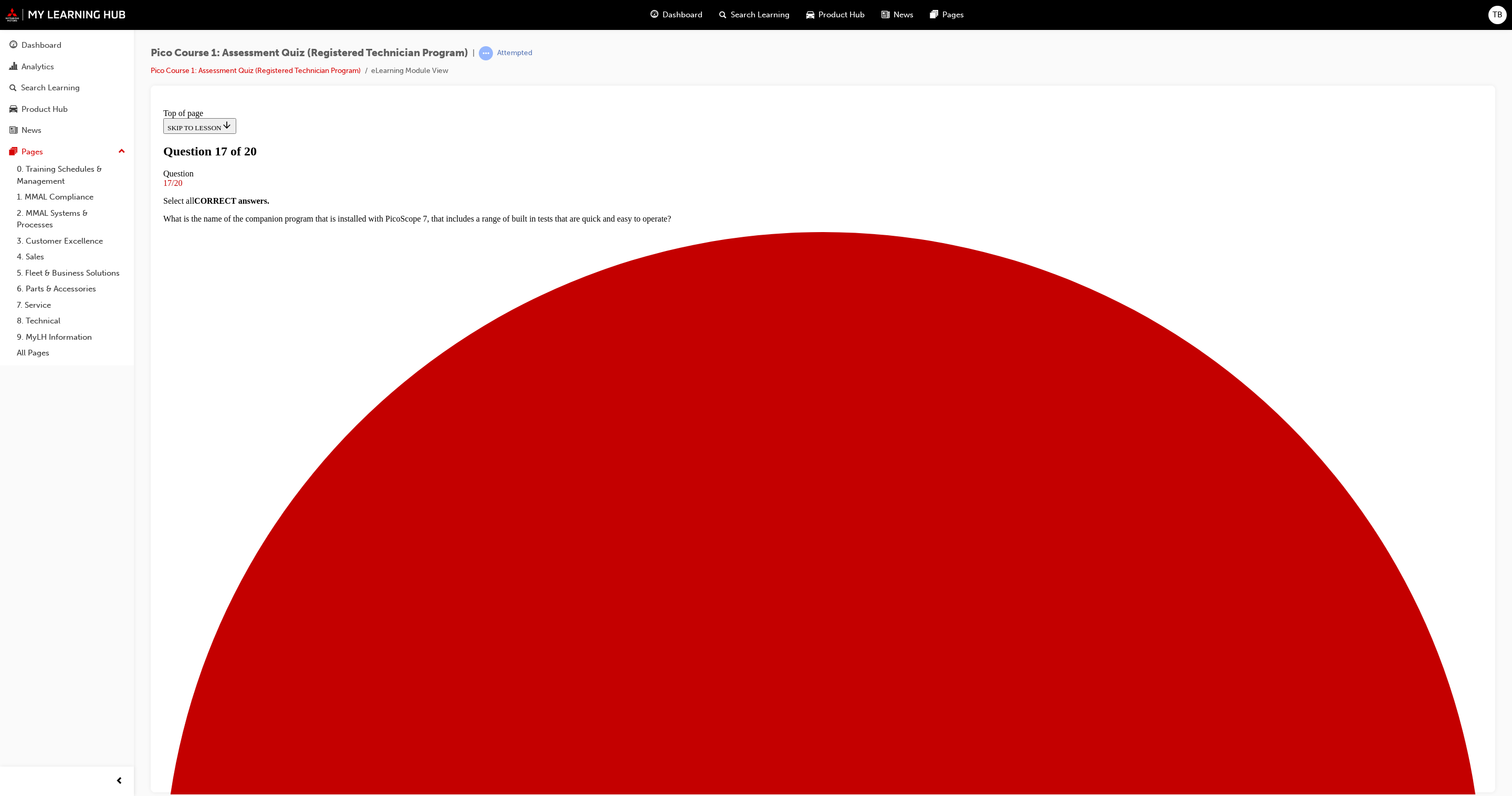
scroll to position [41, 0]
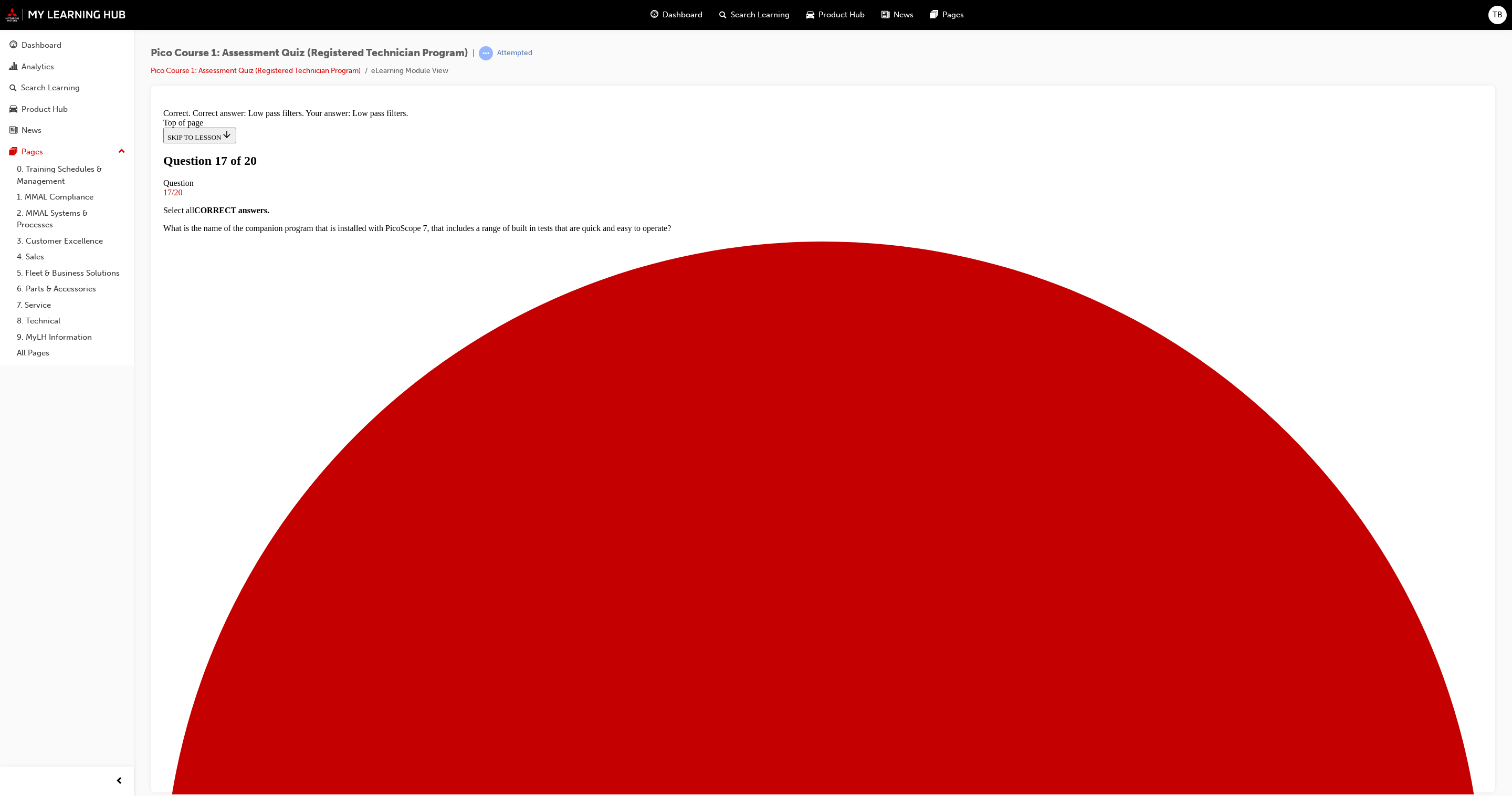
scroll to position [218, 0]
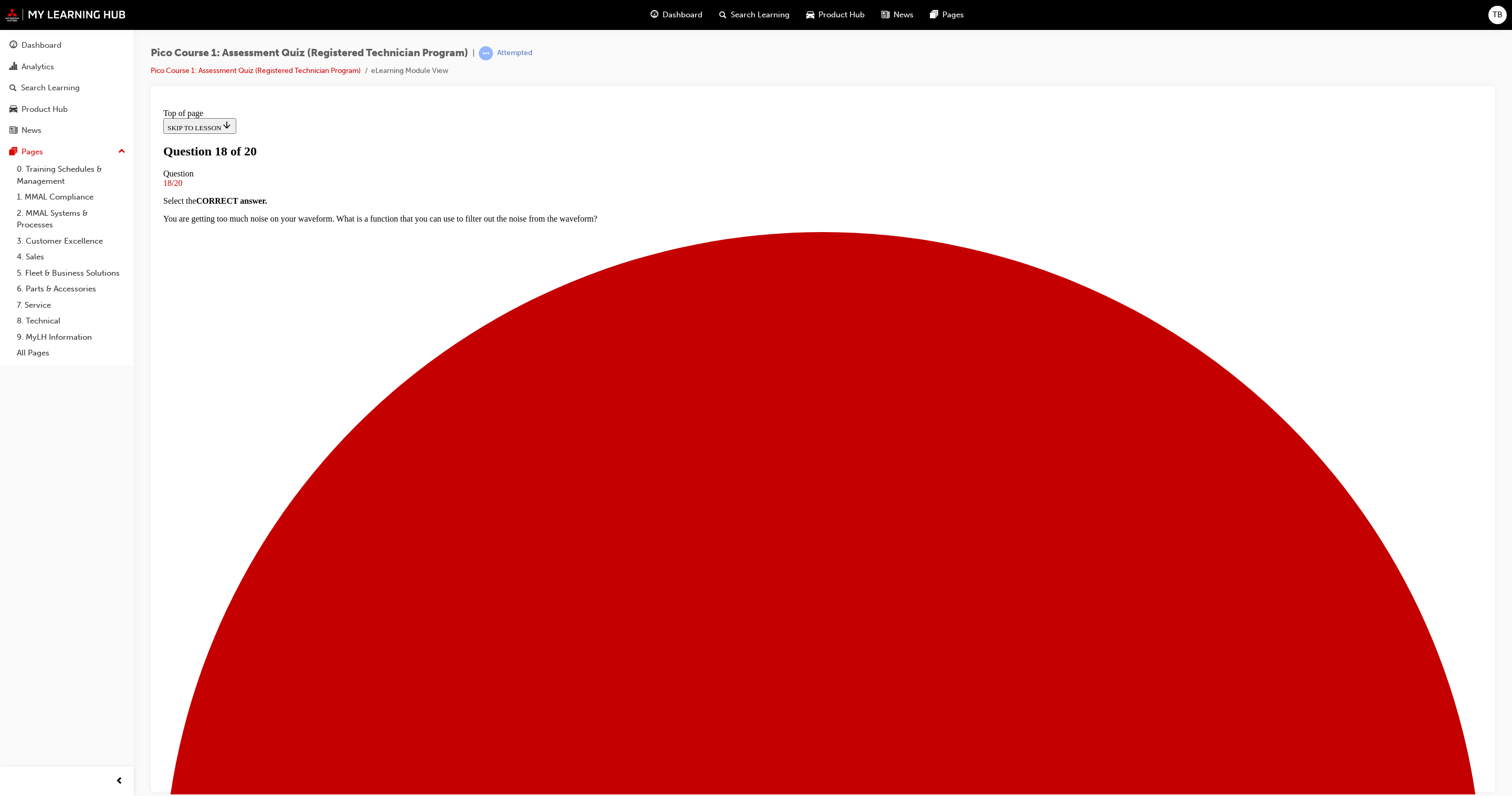
scroll to position [52, 0]
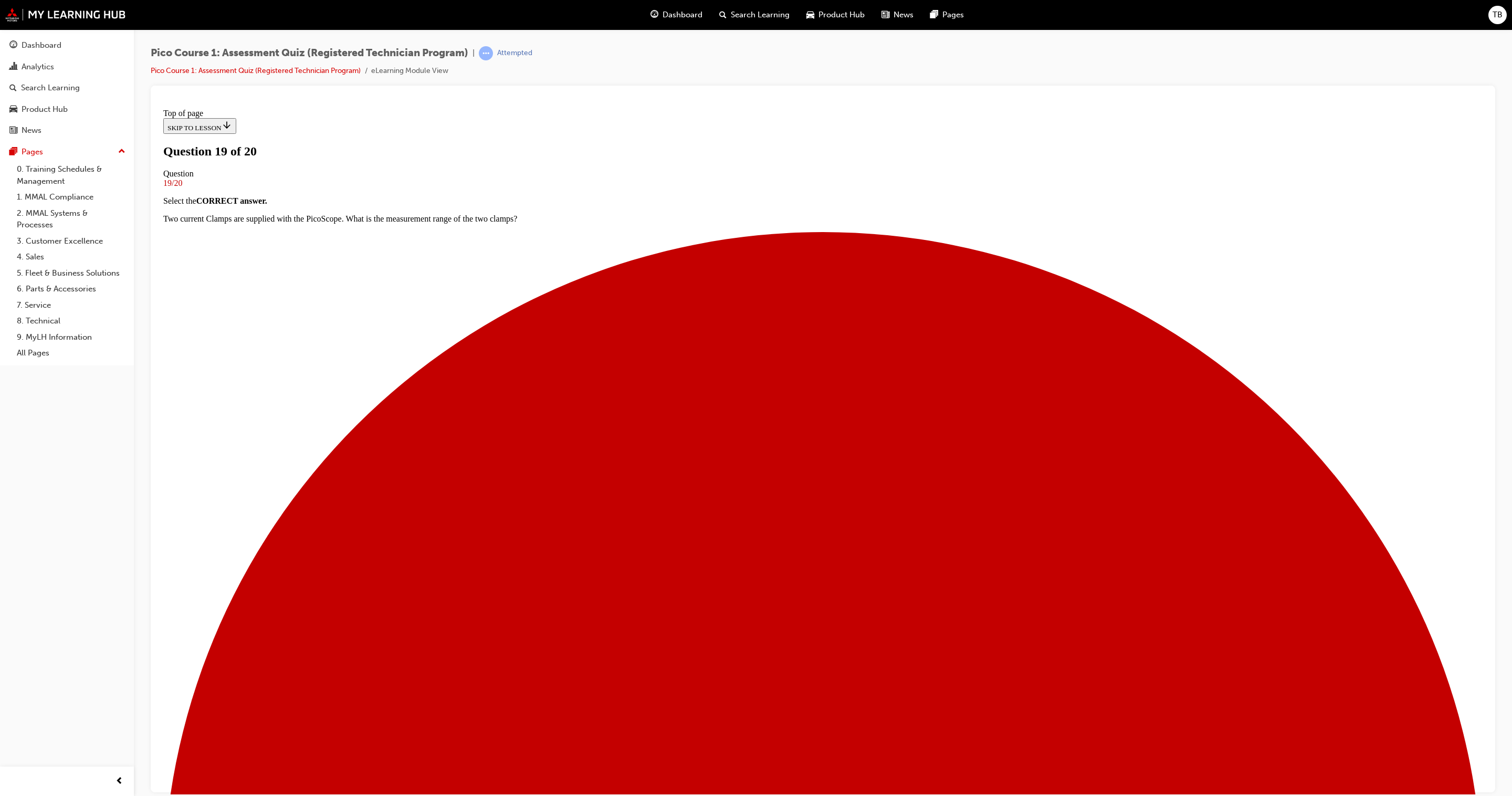
scroll to position [45, 0]
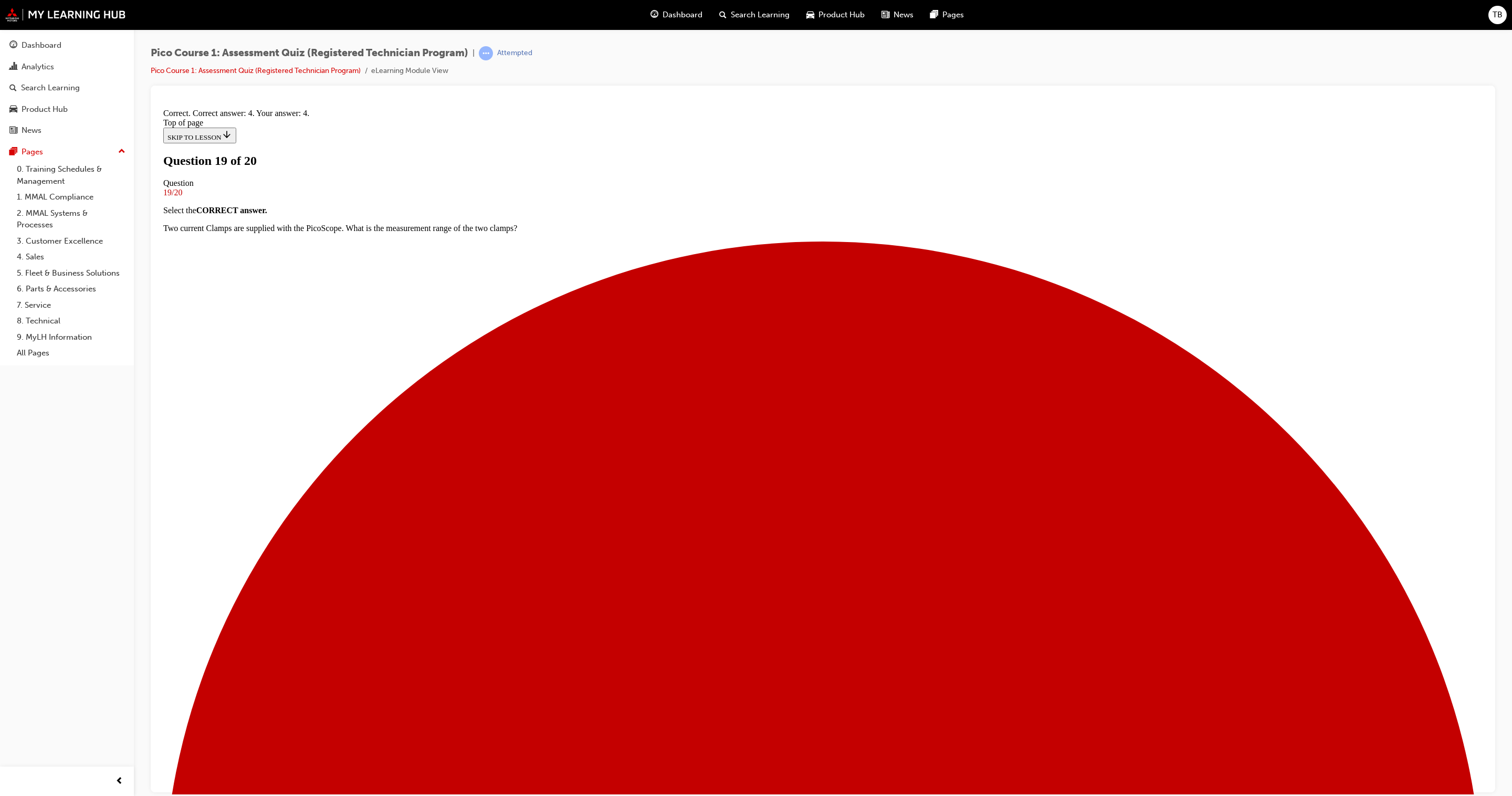
scroll to position [218, 0]
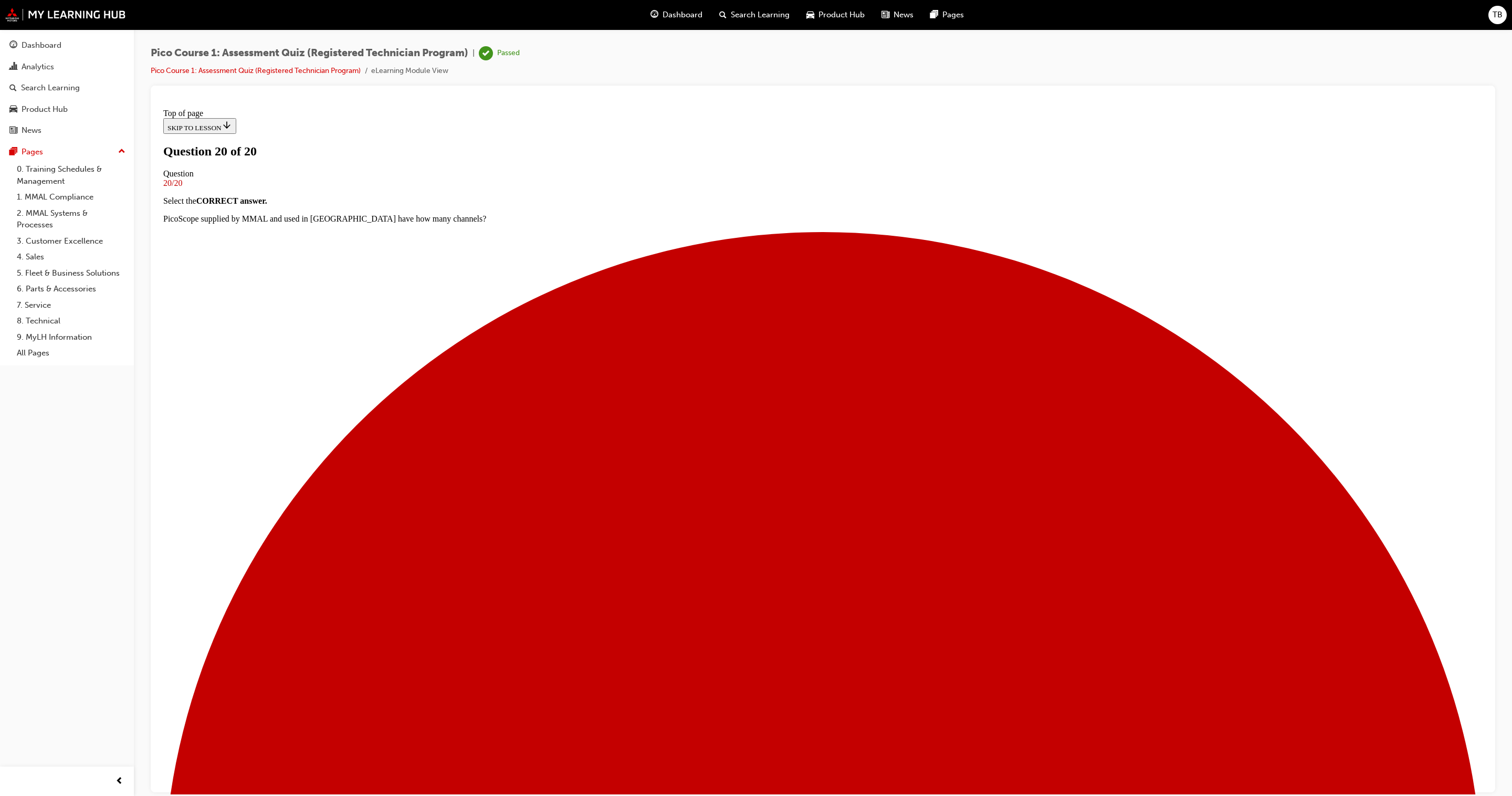
scroll to position [257, 0]
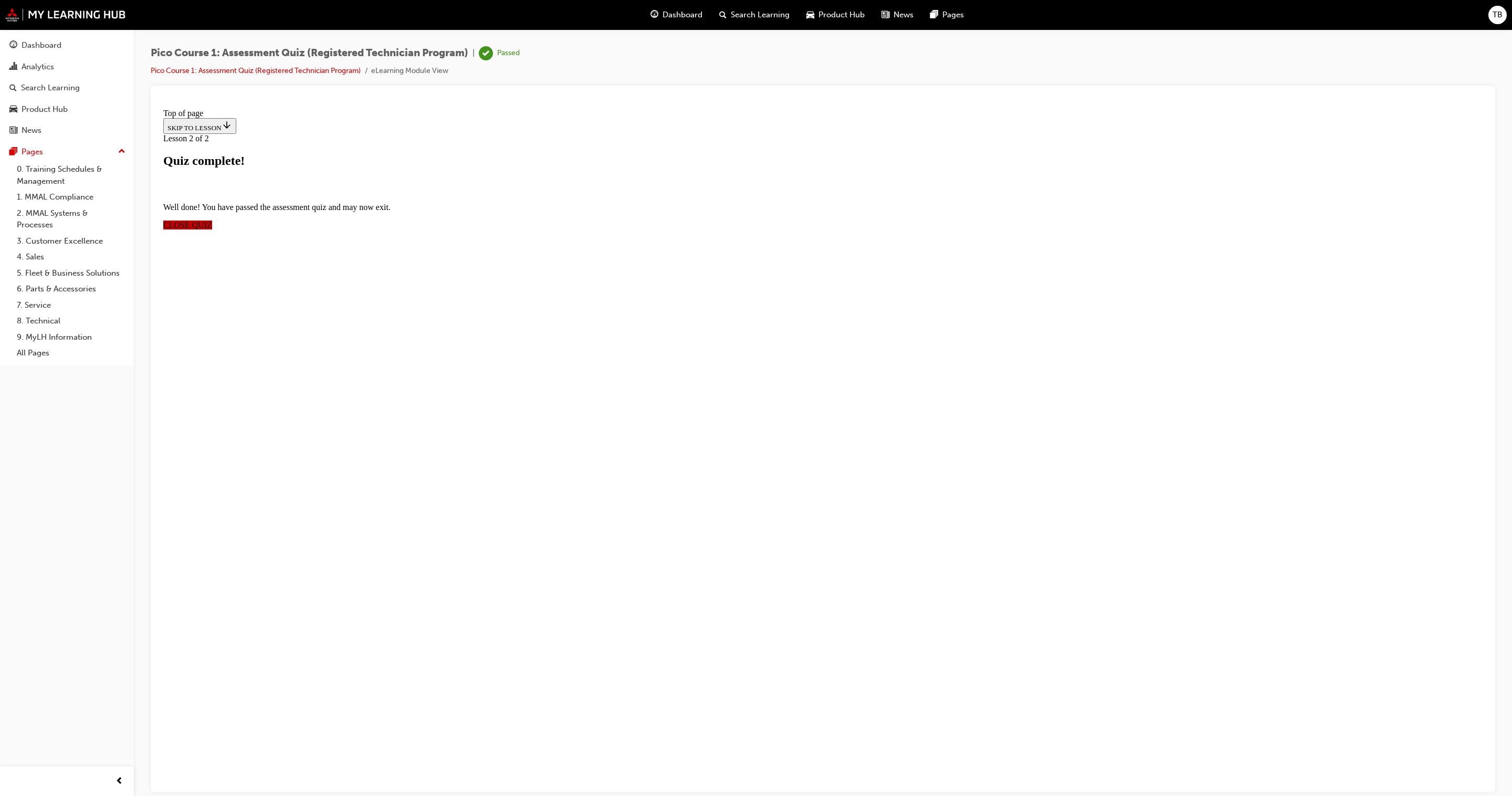
click at [212, 229] on span "CLOSE QUIZ" at bounding box center [187, 224] width 49 height 9
